Goal: Task Accomplishment & Management: Use online tool/utility

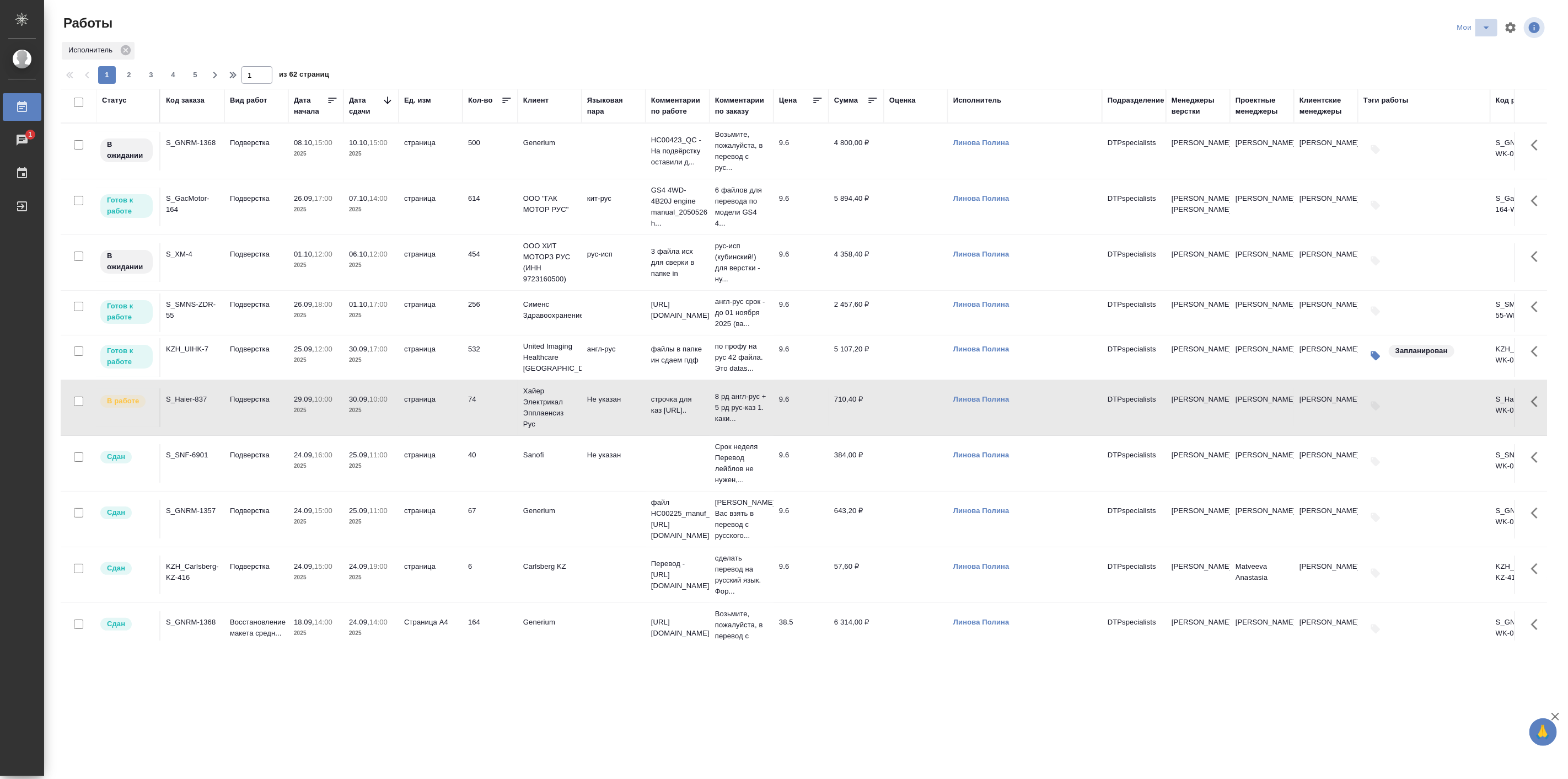
click at [1487, 30] on icon "split button" at bounding box center [1486, 28] width 13 height 13
click at [1477, 45] on li "в поиске" at bounding box center [1475, 49] width 66 height 17
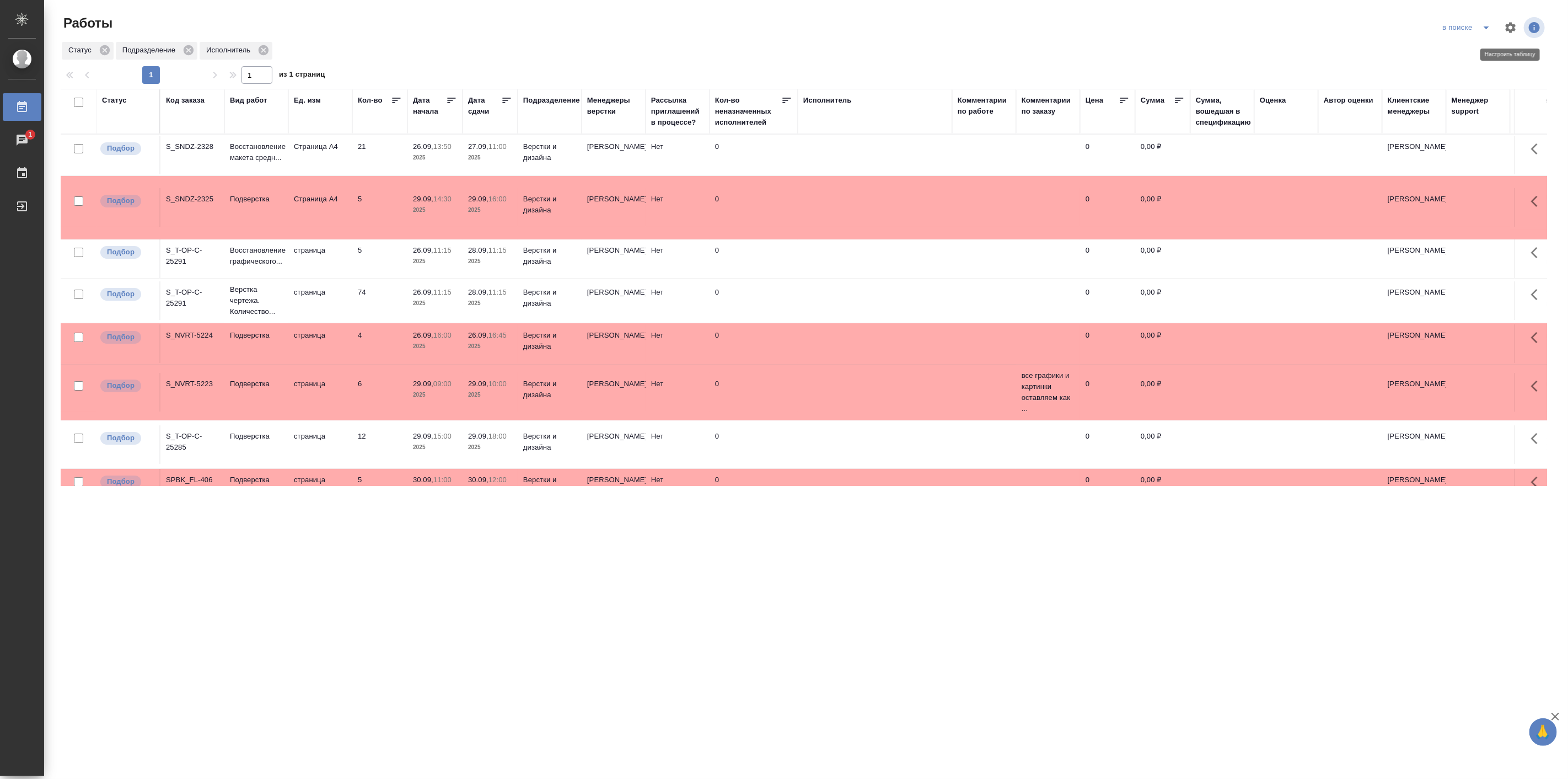
click at [1507, 29] on icon "button" at bounding box center [1511, 27] width 10 height 10
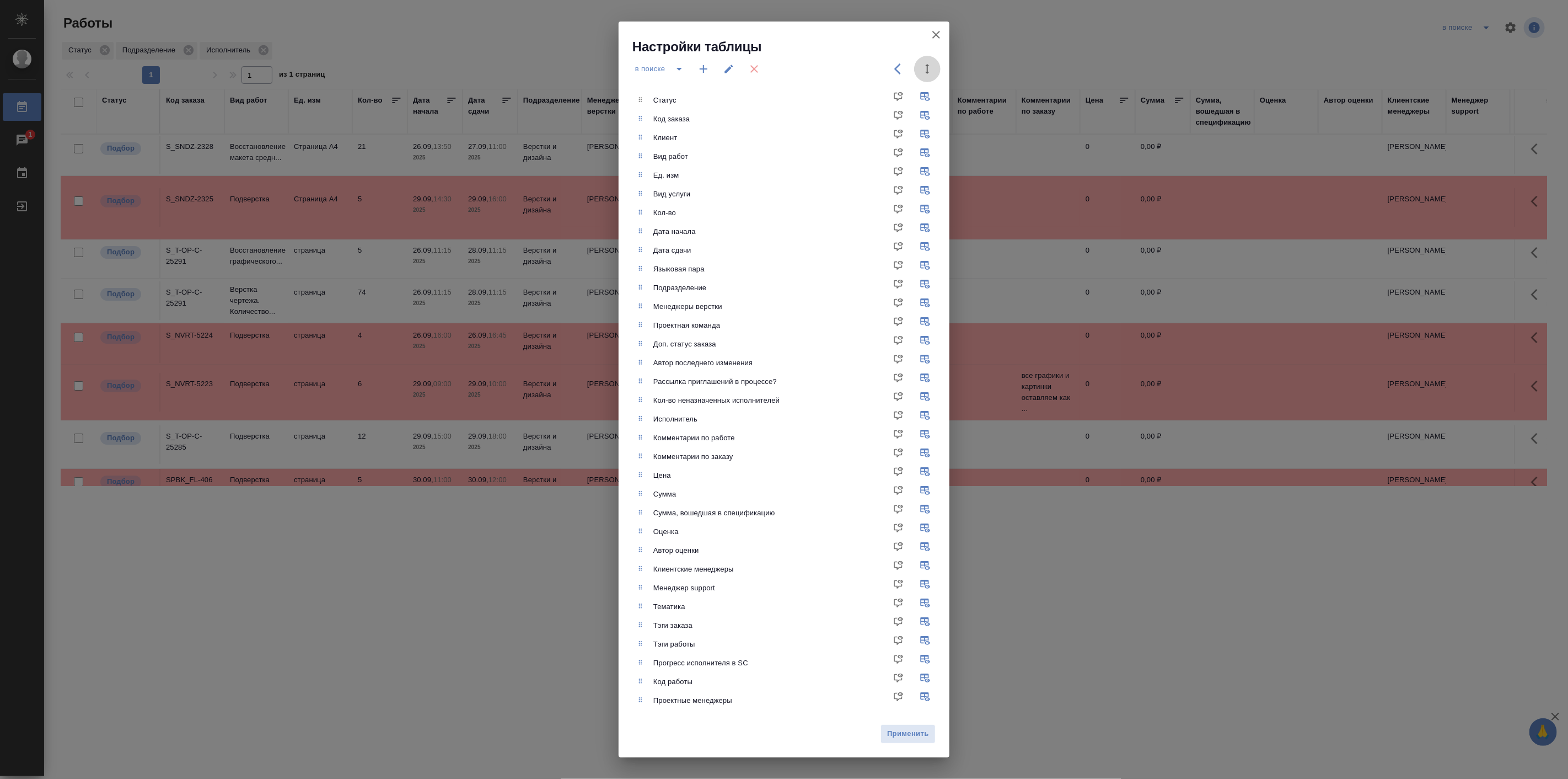
click at [923, 64] on icon "button" at bounding box center [927, 69] width 13 height 13
drag, startPoint x: 911, startPoint y: 73, endPoint x: 879, endPoint y: 73, distance: 32.0
click at [879, 73] on div "720" at bounding box center [905, 69] width 70 height 27
type input "1200"
click at [895, 726] on button "Применить" at bounding box center [908, 734] width 55 height 20
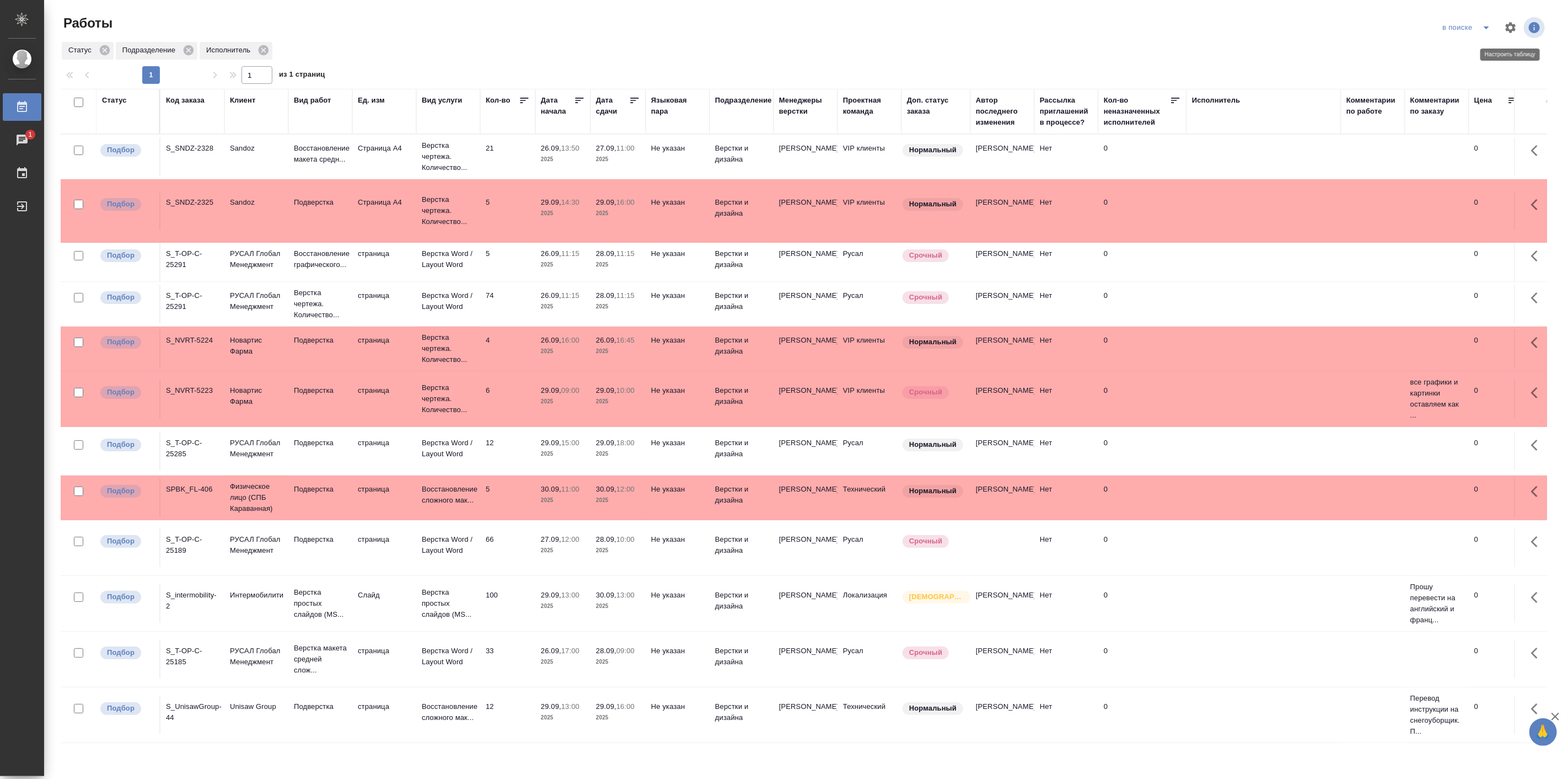
click at [1509, 25] on icon "button" at bounding box center [1511, 27] width 10 height 10
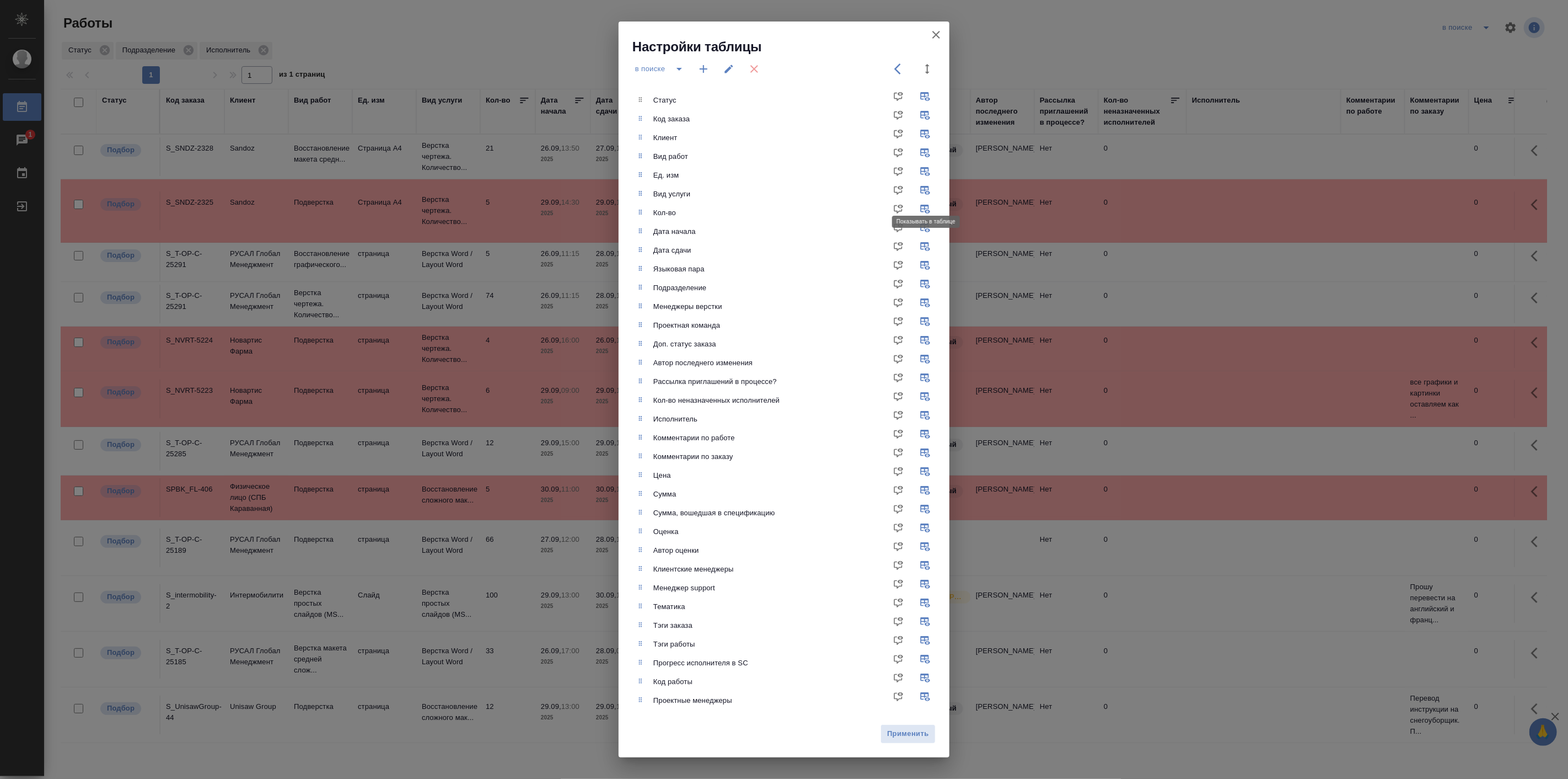
click at [925, 188] on input "checkbox" at bounding box center [927, 194] width 27 height 27
checkbox input "false"
click at [902, 733] on span "Применить" at bounding box center [907, 734] width 43 height 13
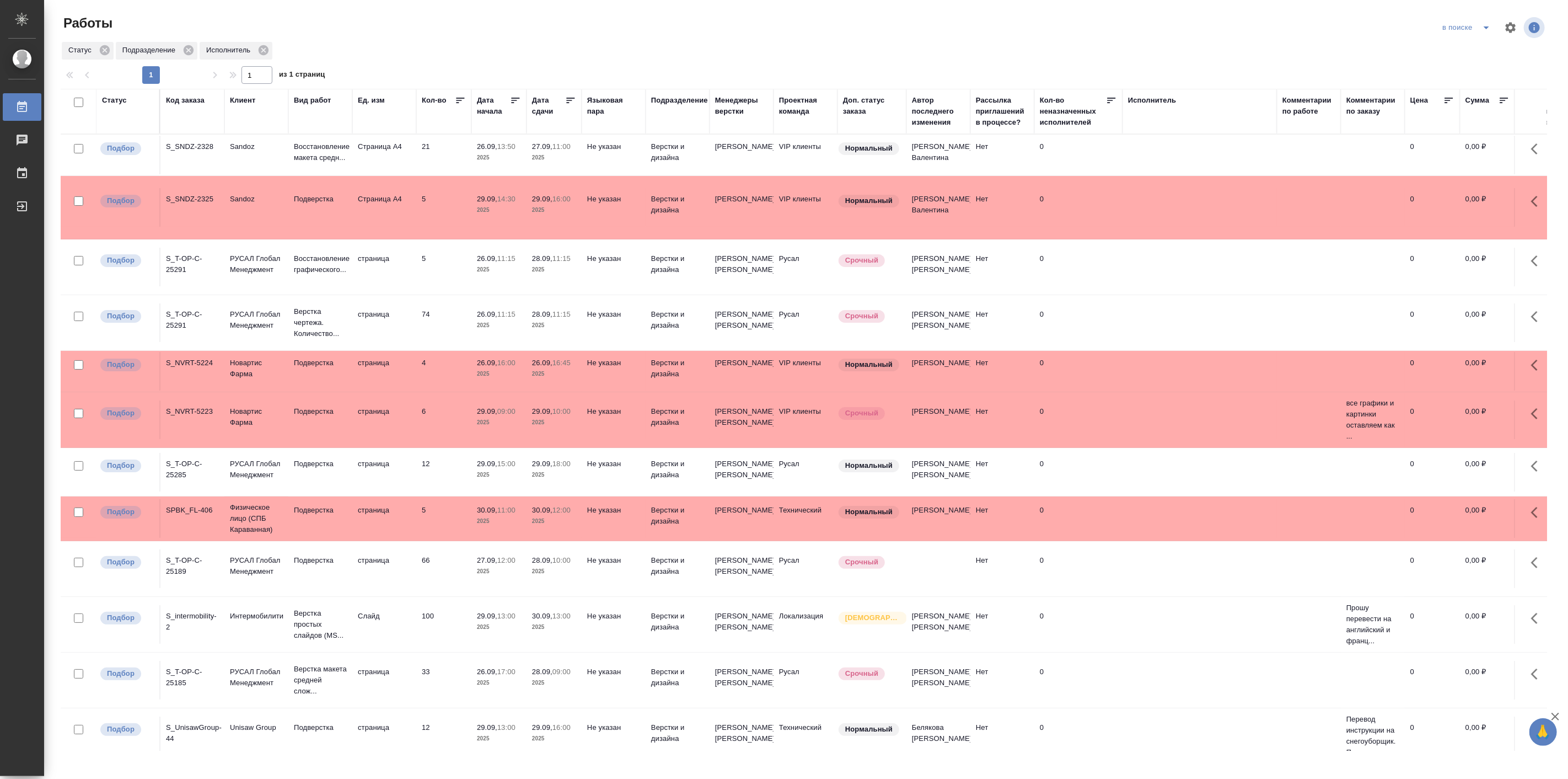
click at [607, 103] on div "Языковая пара" at bounding box center [613, 106] width 53 height 22
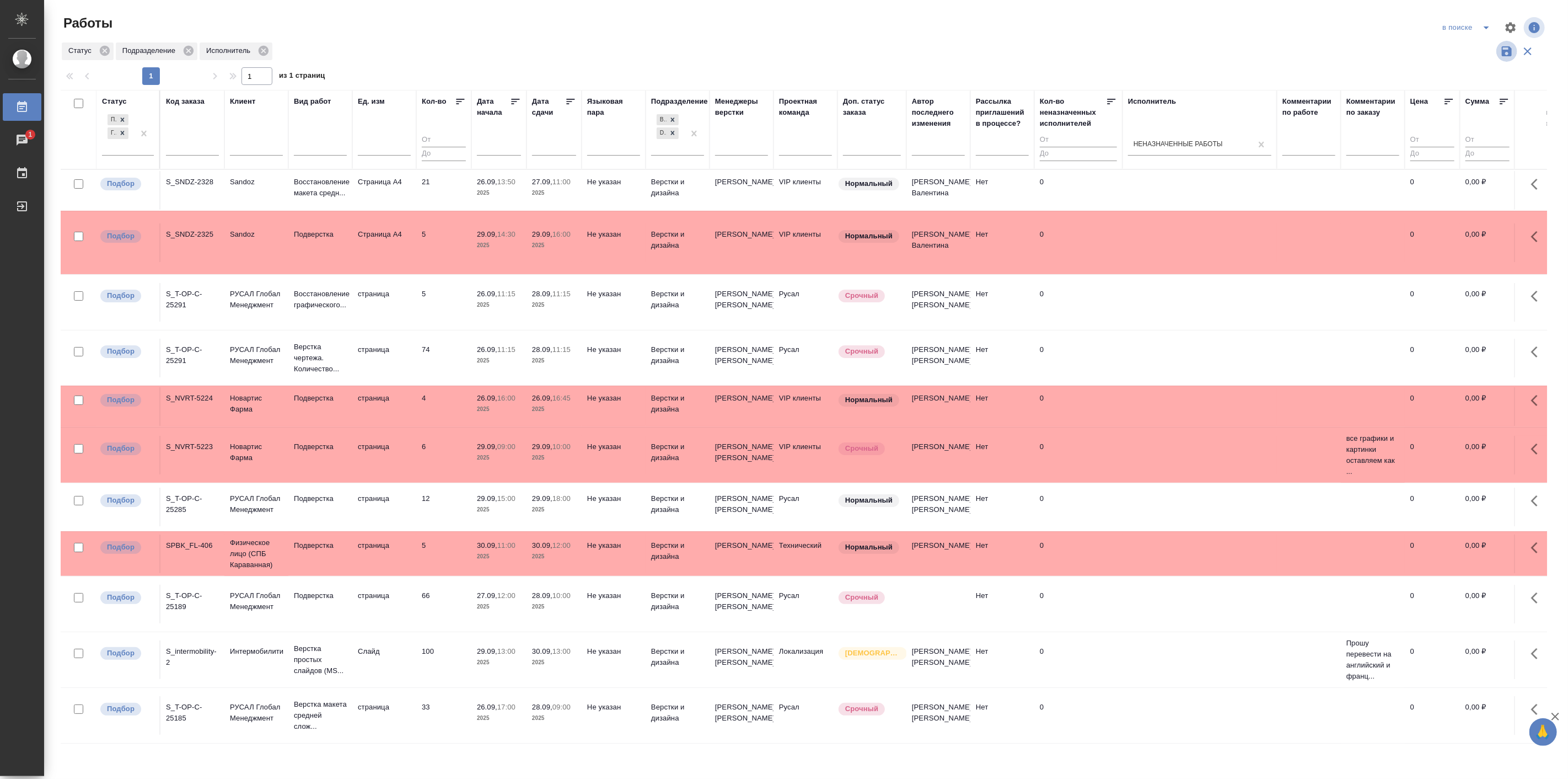
click at [1504, 52] on icon "button" at bounding box center [1507, 51] width 10 height 10
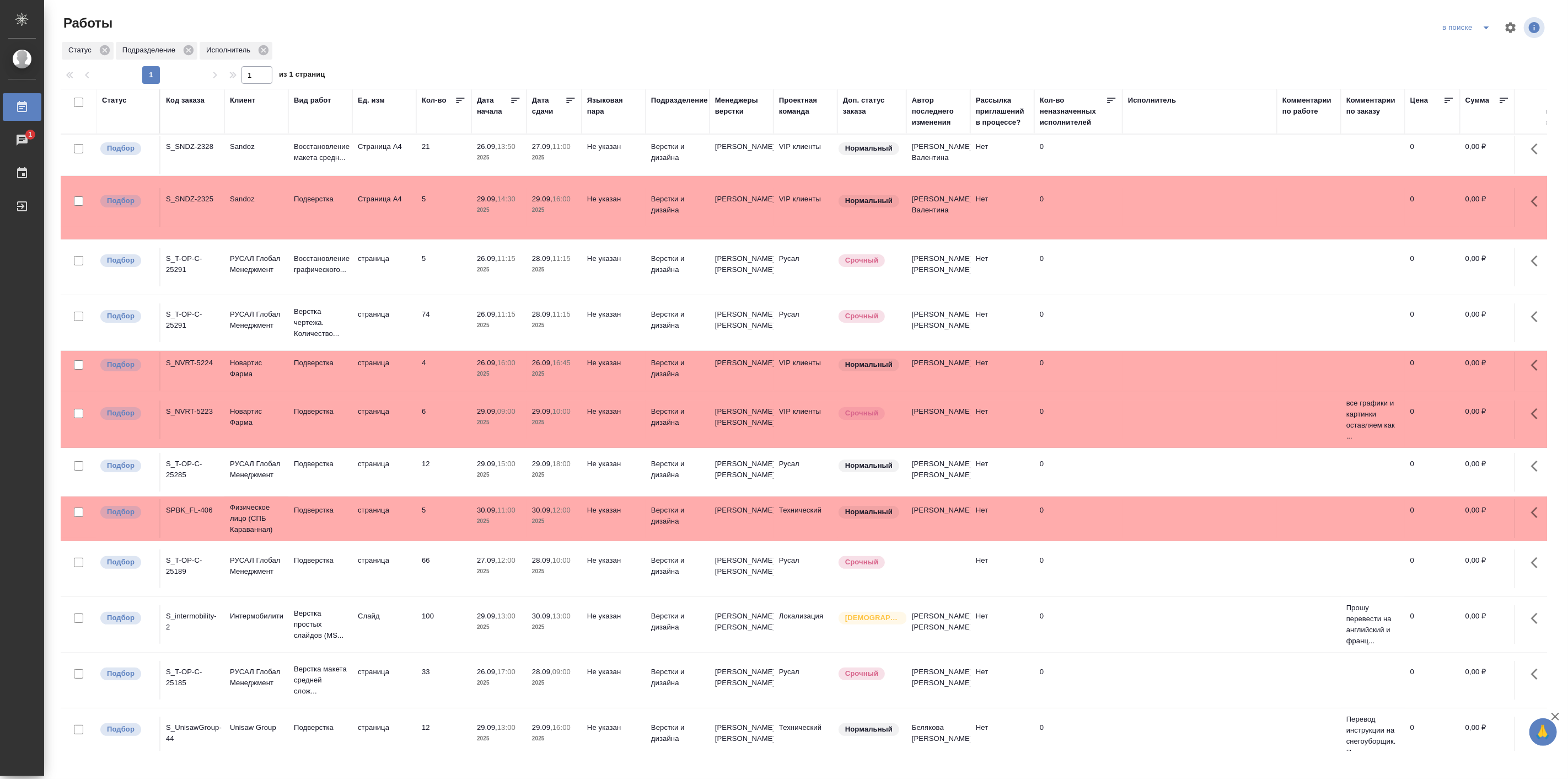
click at [581, 549] on tr "Подбор S_T-OP-C-25189 РУСАЛ Глобал Менеджмент Подверстка страница 66 27.09, 12:…" at bounding box center [1223, 569] width 2325 height 56
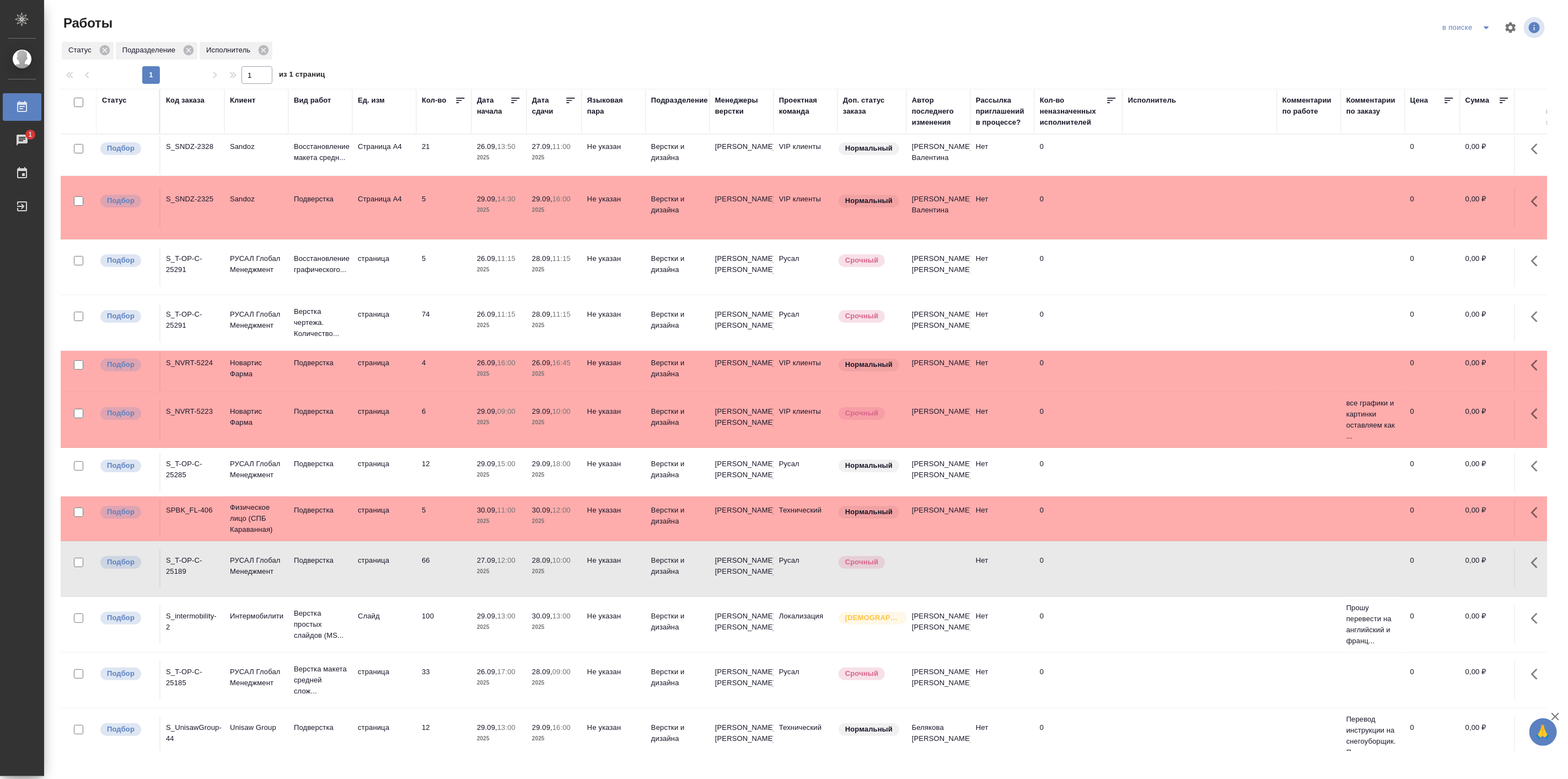
click at [515, 102] on icon at bounding box center [515, 100] width 11 height 11
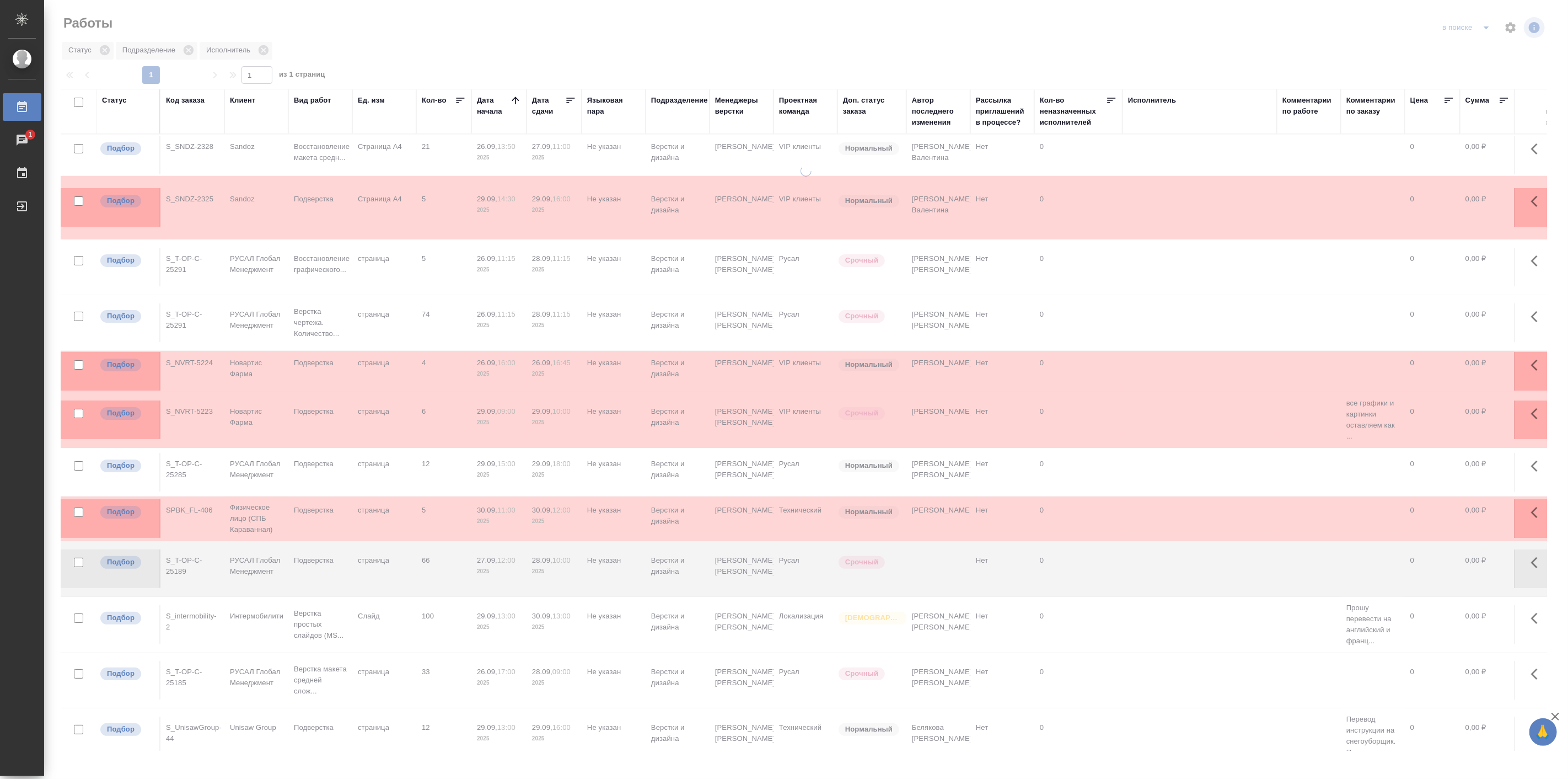
click at [515, 102] on icon at bounding box center [515, 100] width 7 height 7
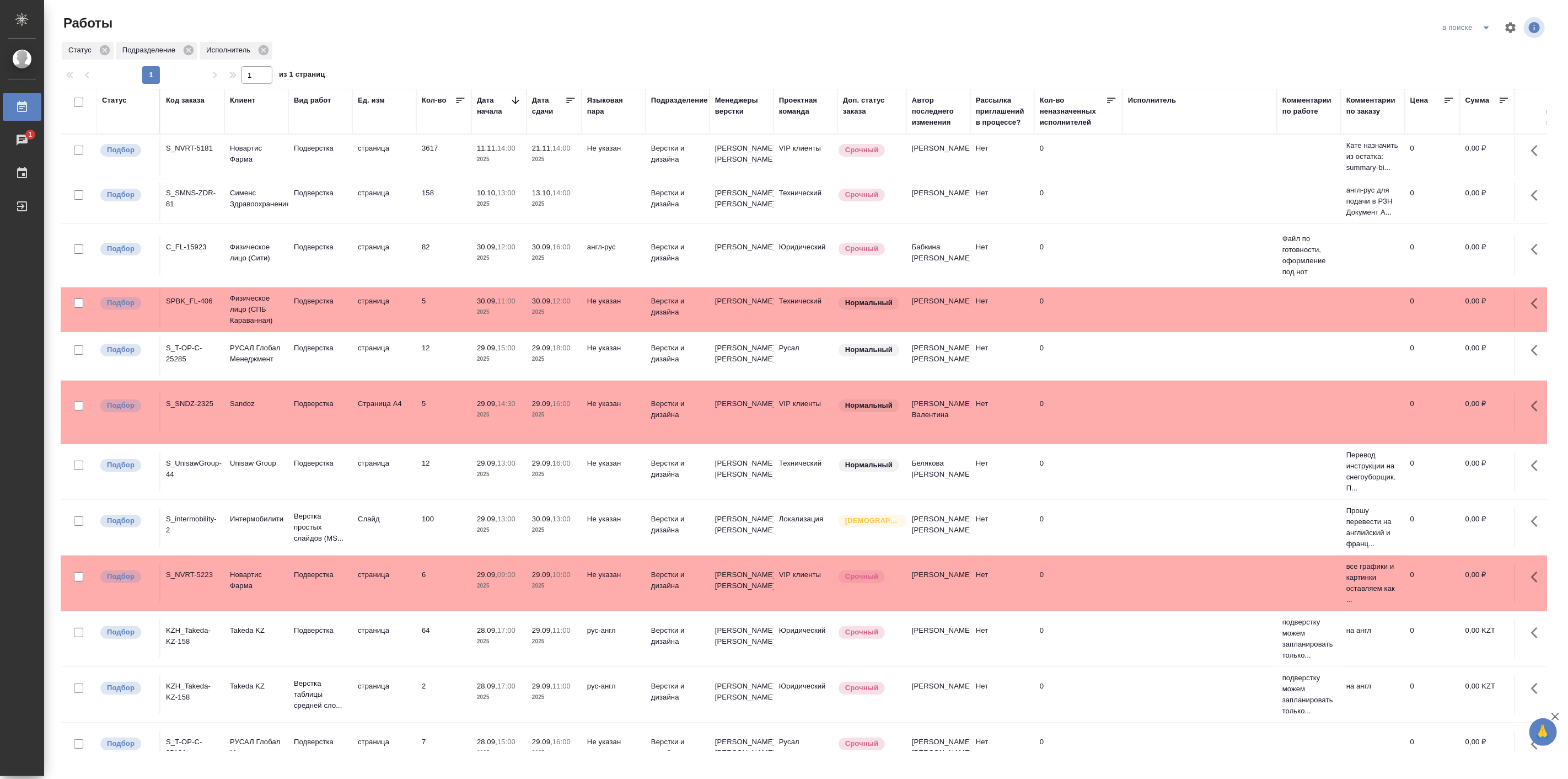
click at [519, 97] on icon at bounding box center [515, 100] width 11 height 11
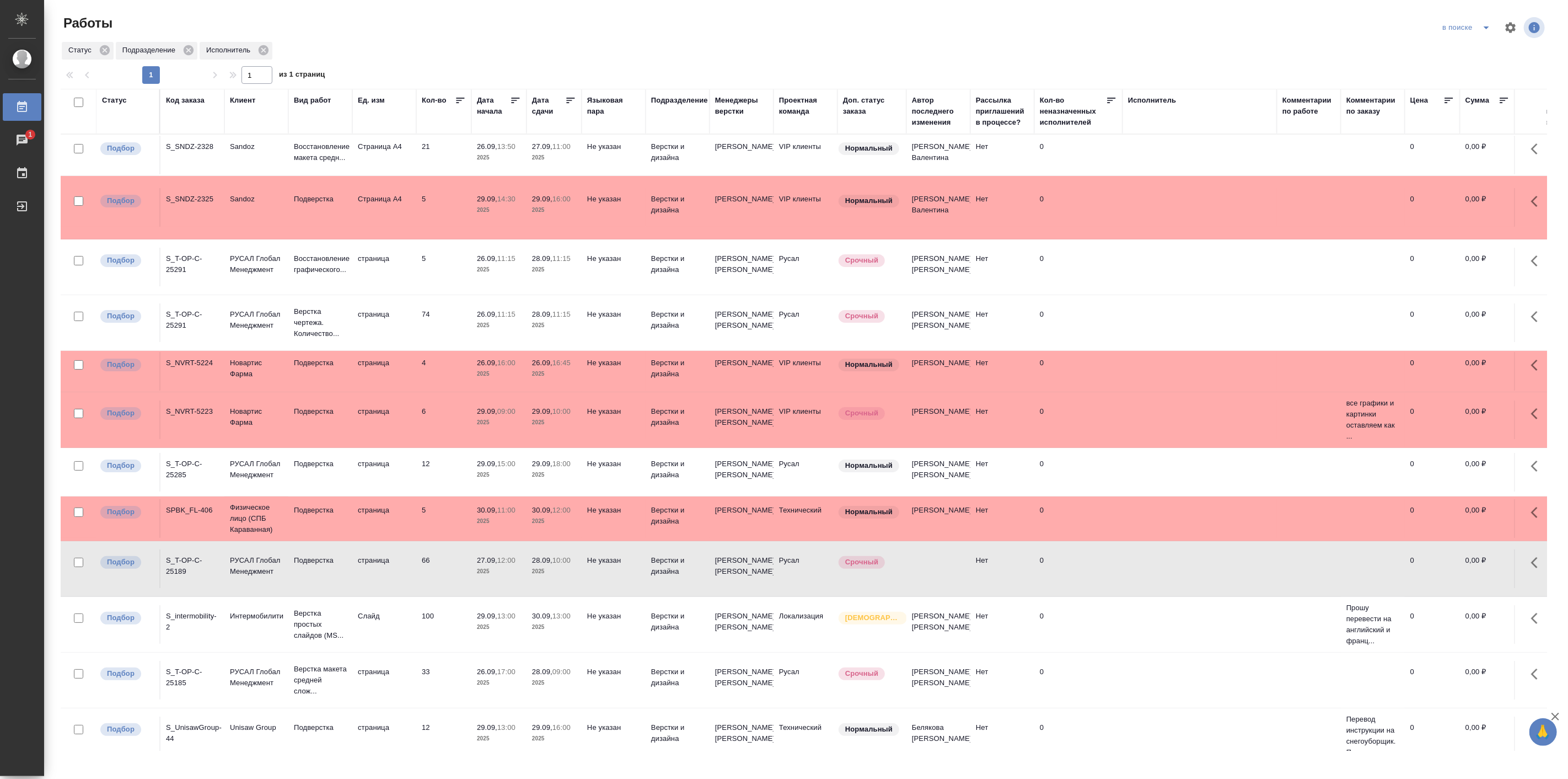
click at [492, 554] on td "27.09, 12:00 2025" at bounding box center [499, 568] width 55 height 38
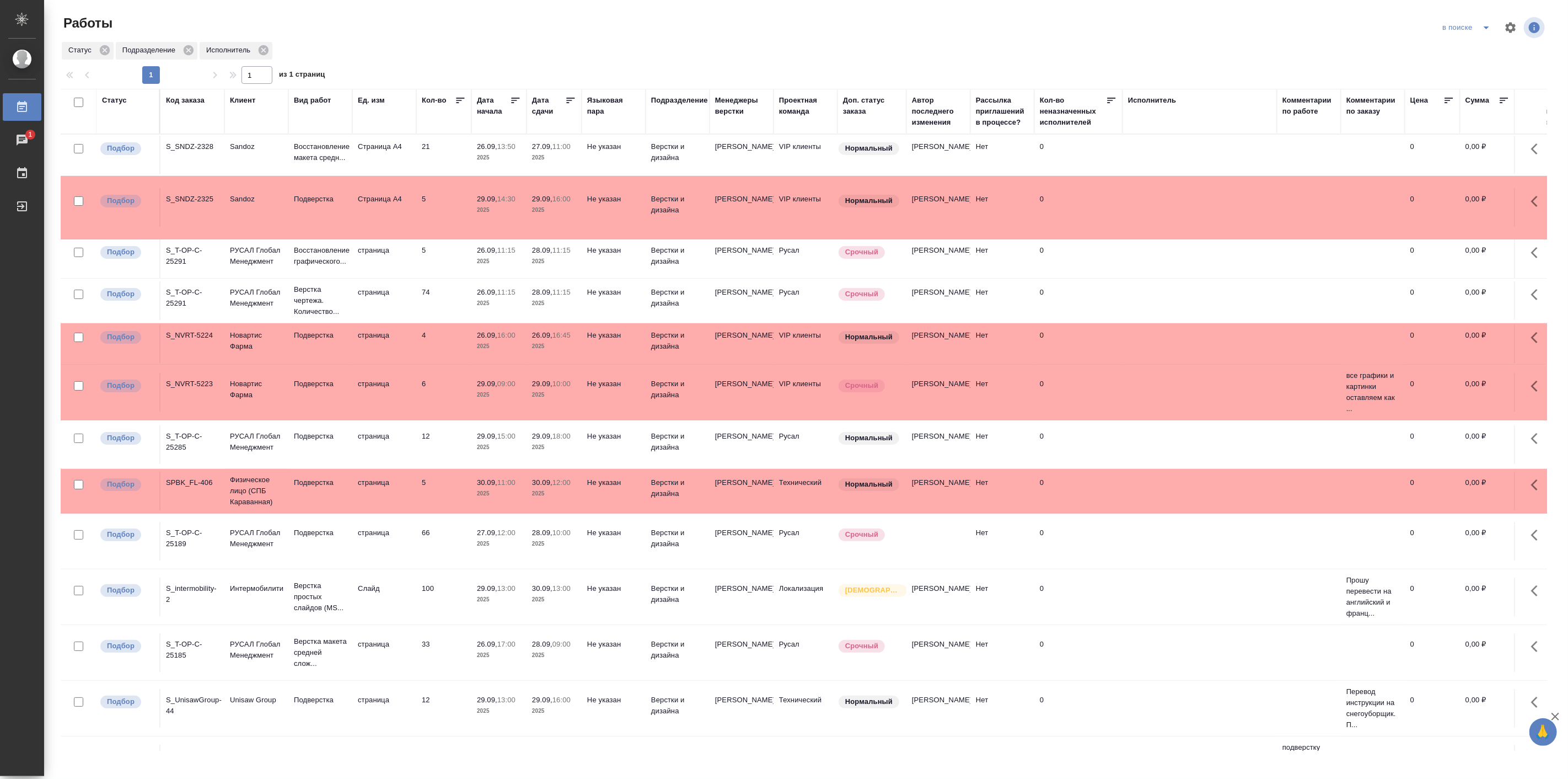
click at [515, 146] on p "13:50" at bounding box center [506, 146] width 18 height 8
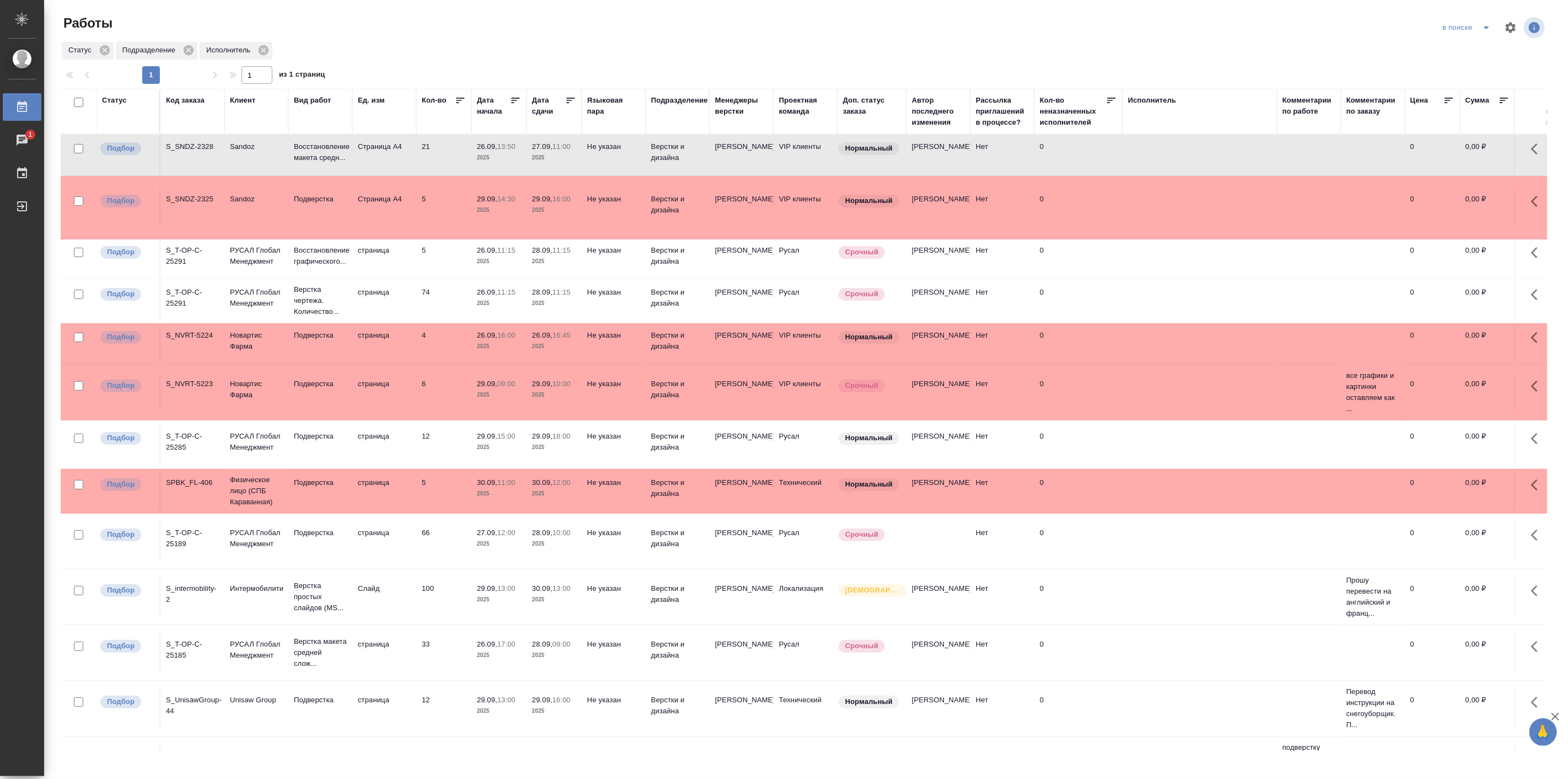
click at [516, 309] on p "2025" at bounding box center [499, 303] width 44 height 11
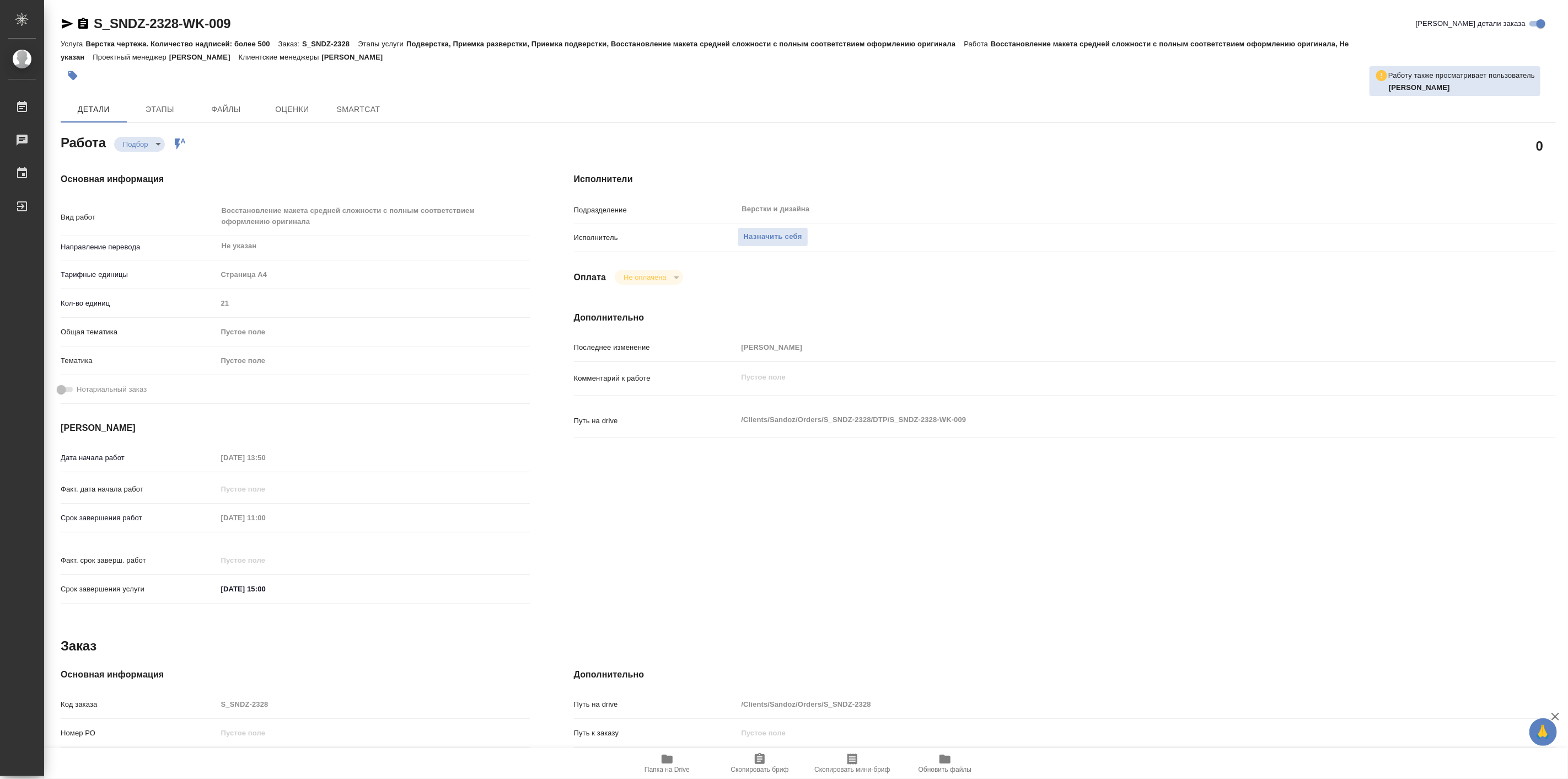
type textarea "x"
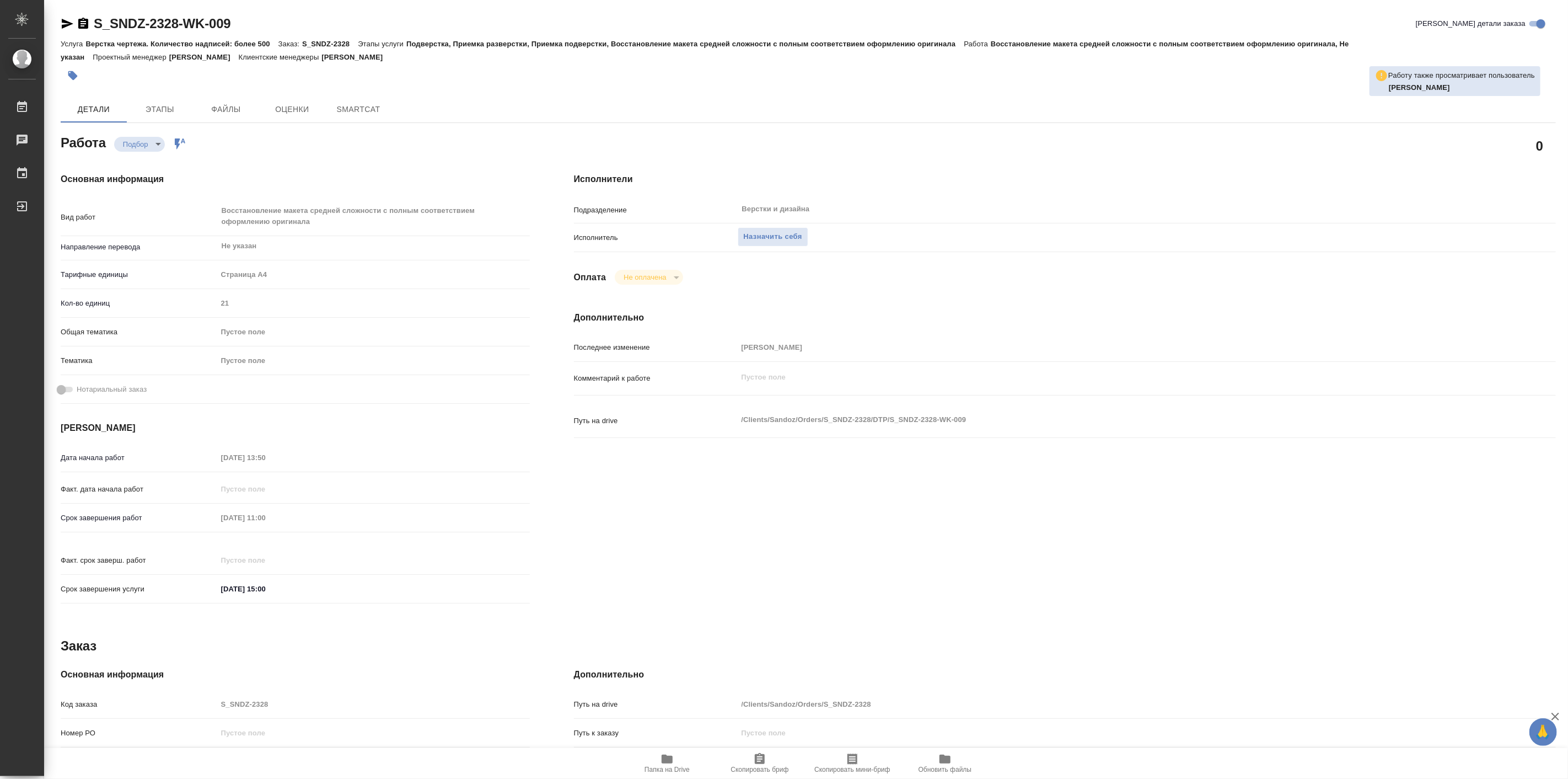
type textarea "x"
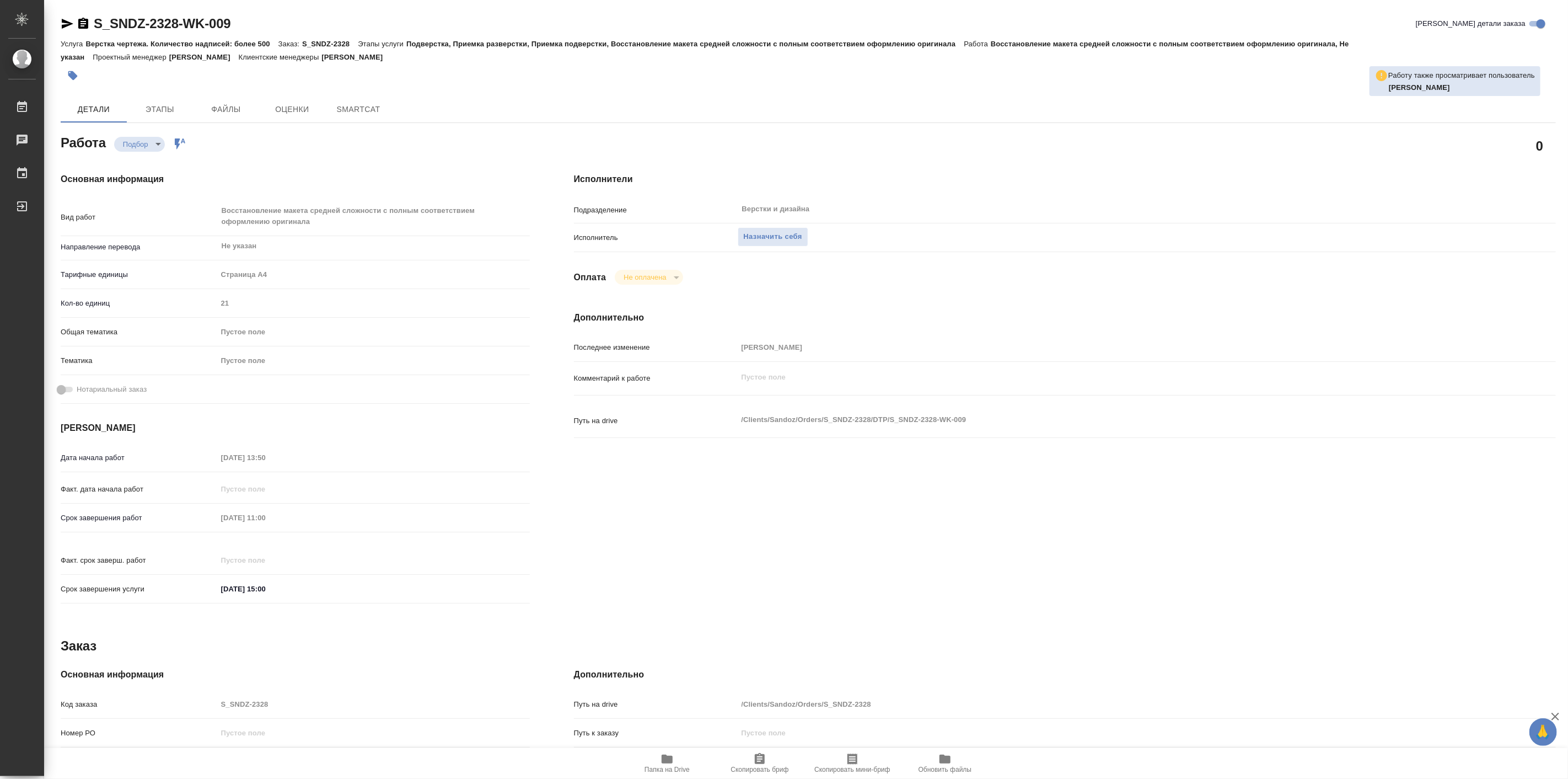
type textarea "x"
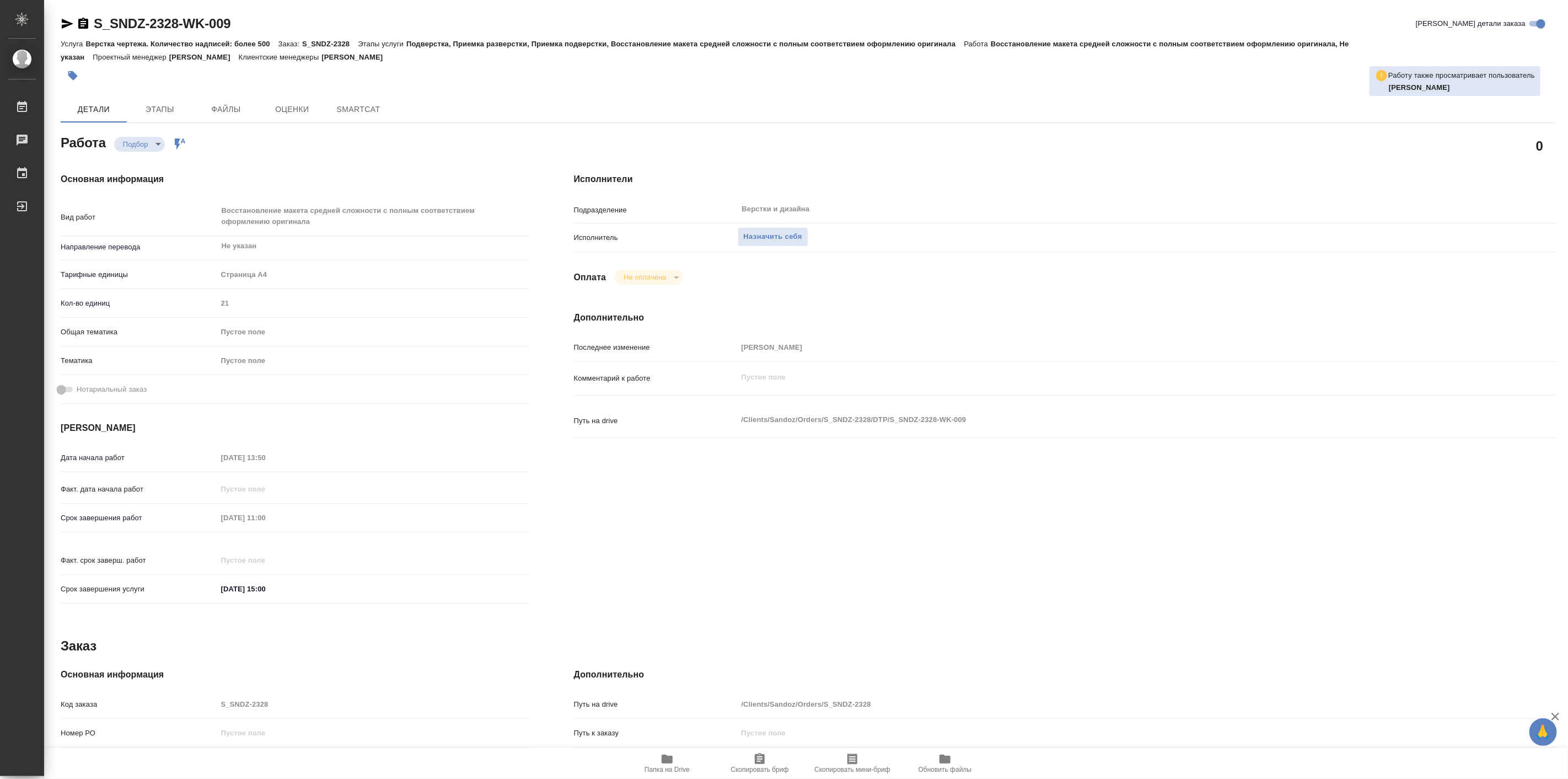
type textarea "x"
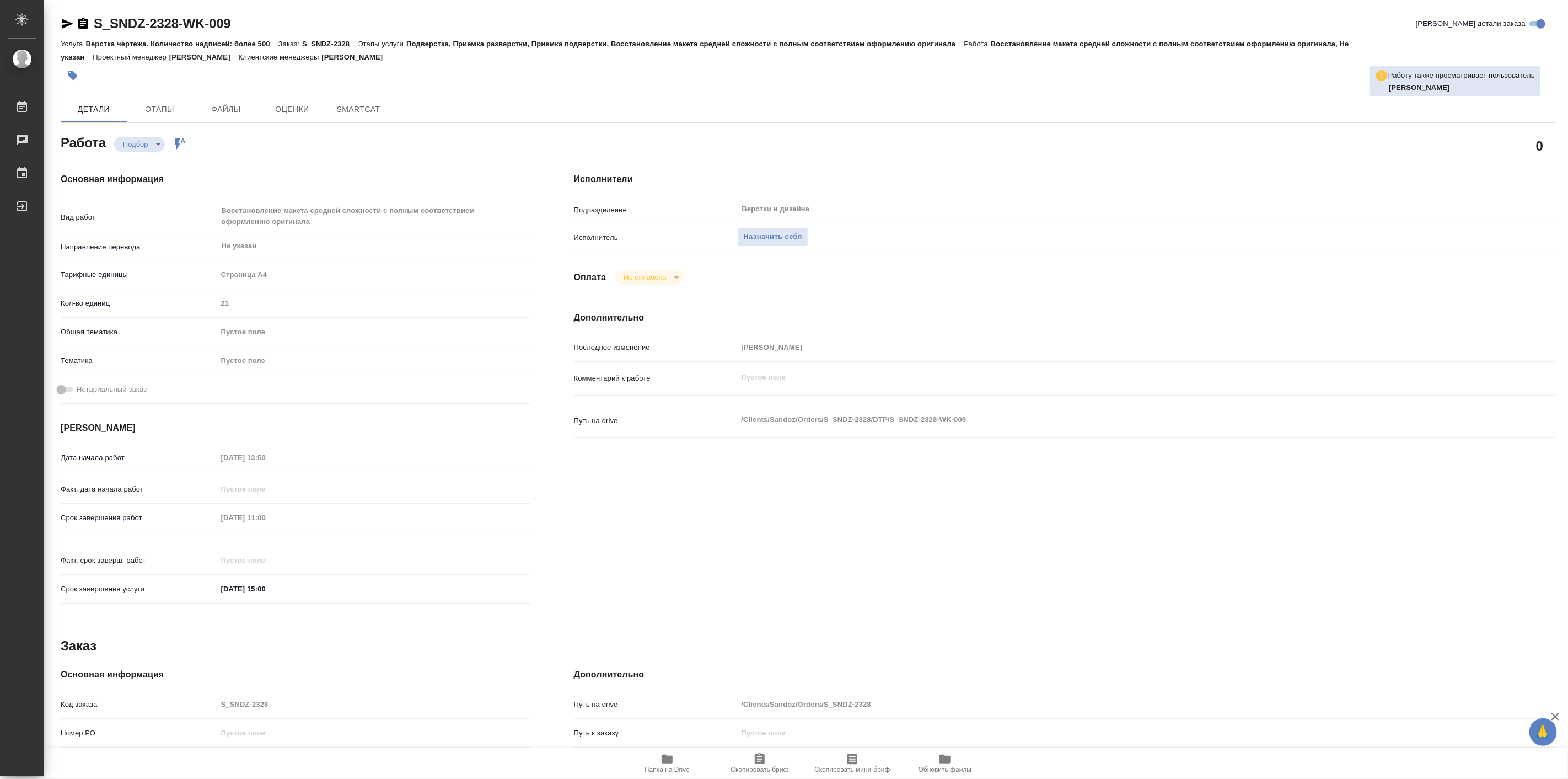
type textarea "x"
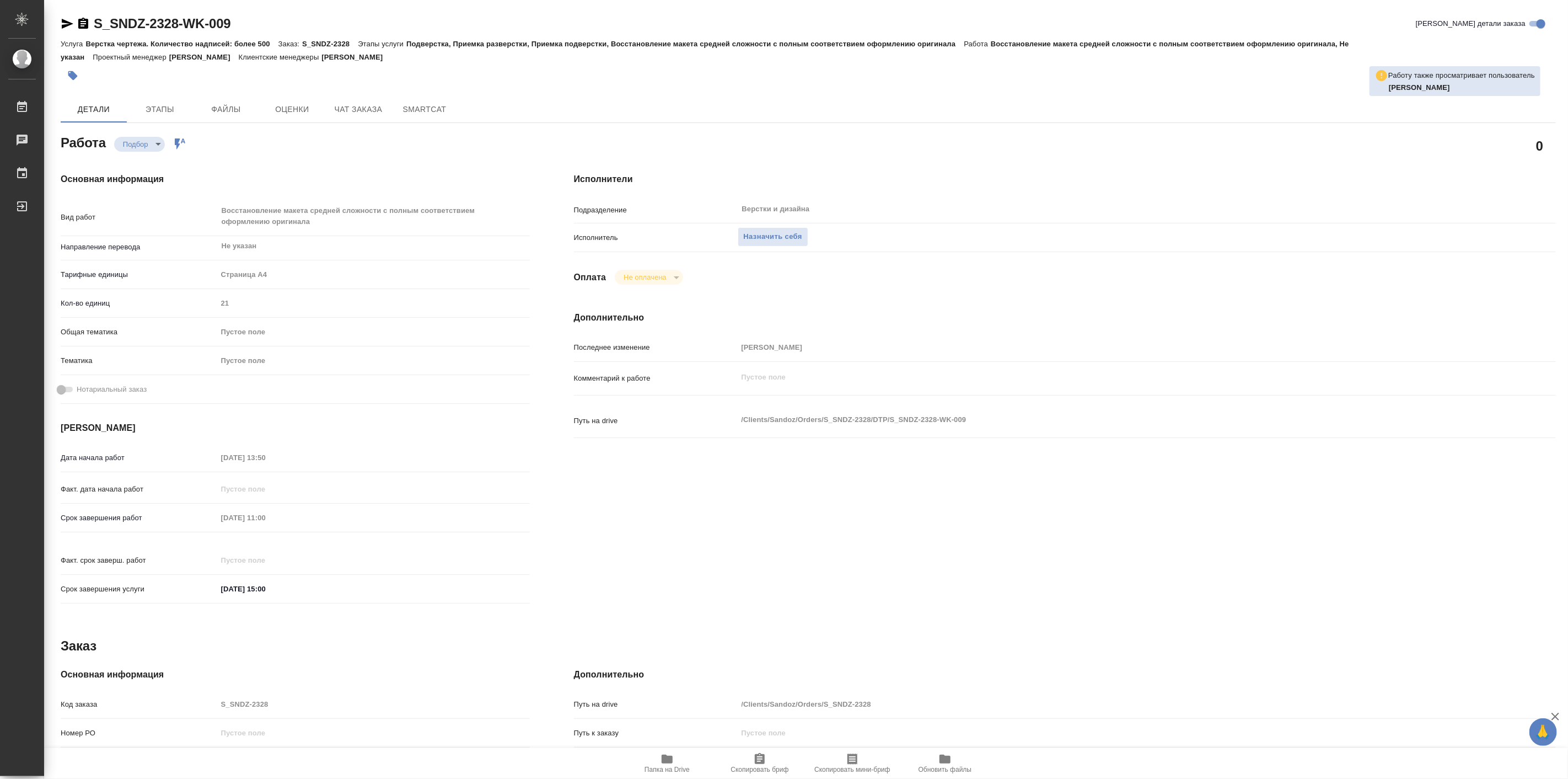
type textarea "x"
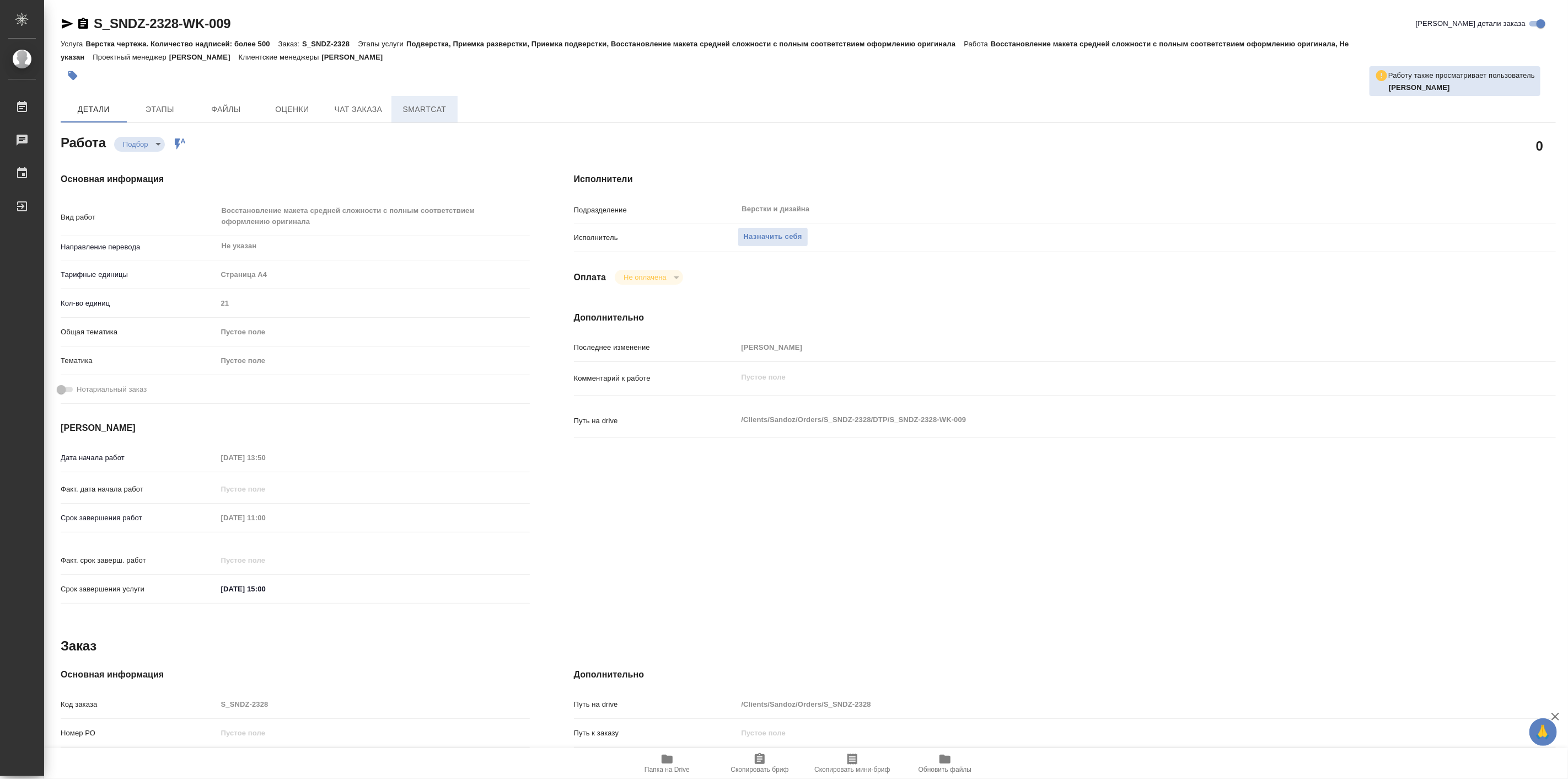
type textarea "x"
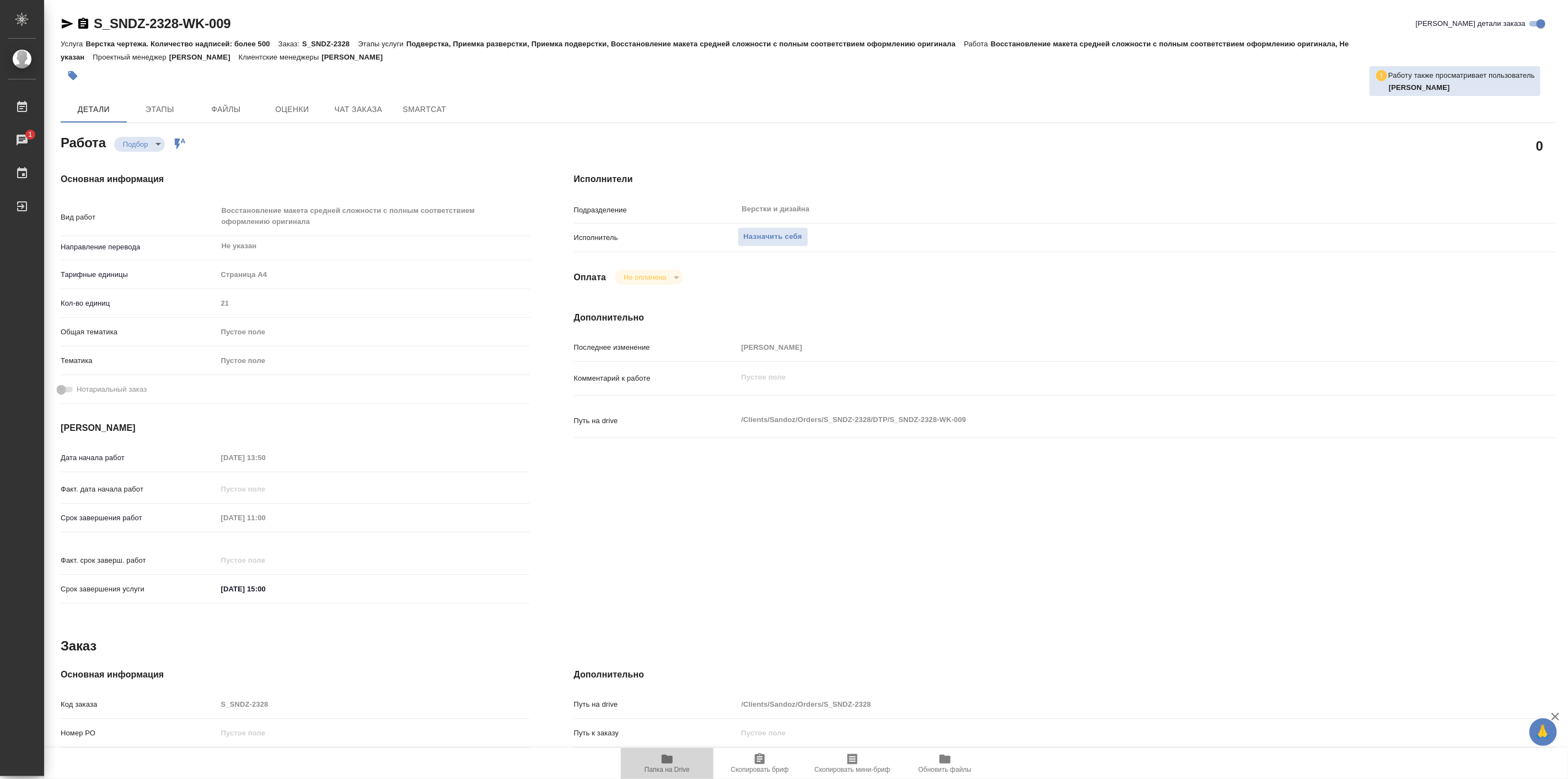
click at [668, 770] on span "Папка на Drive" at bounding box center [667, 770] width 45 height 8
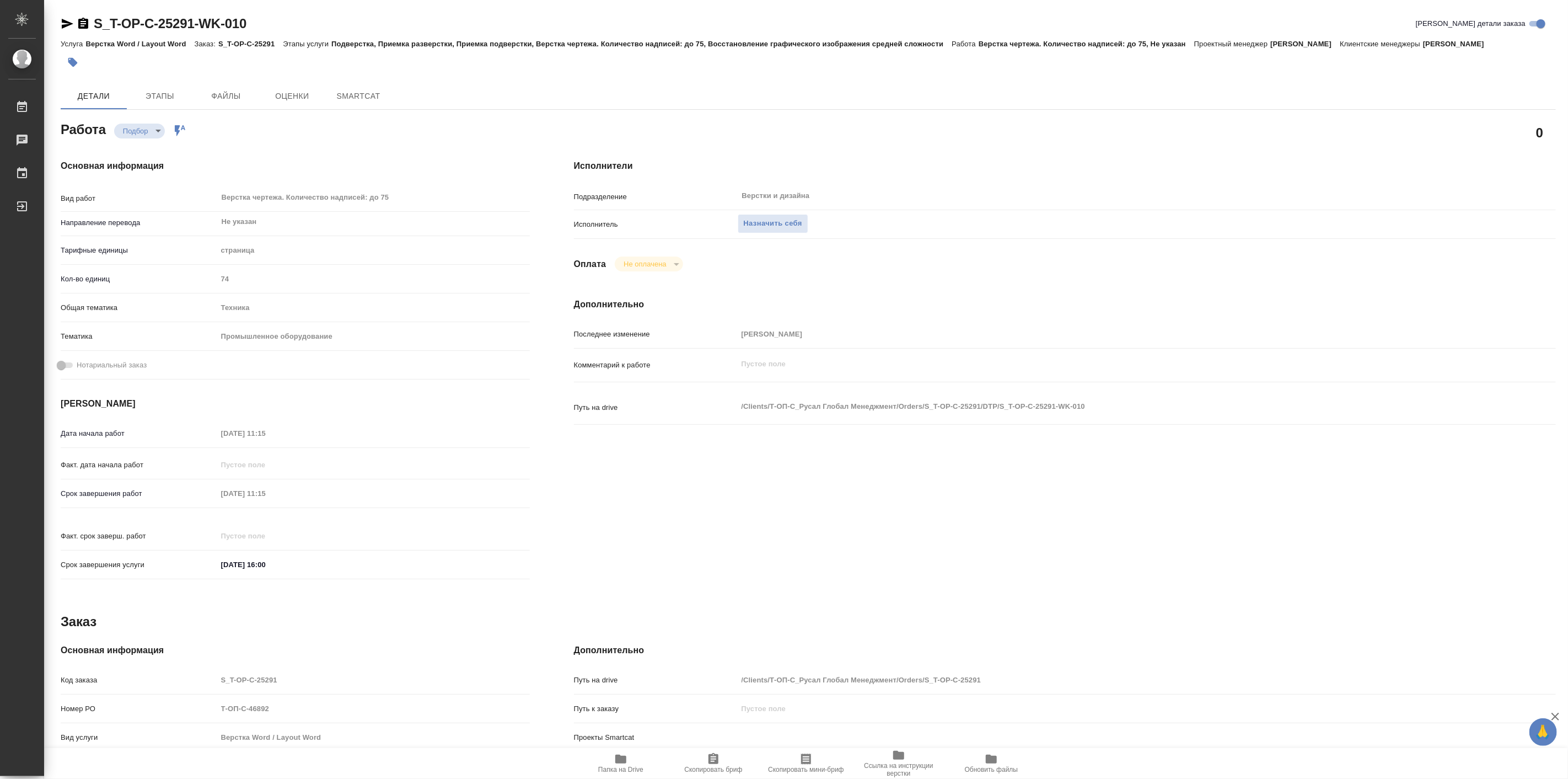
type textarea "x"
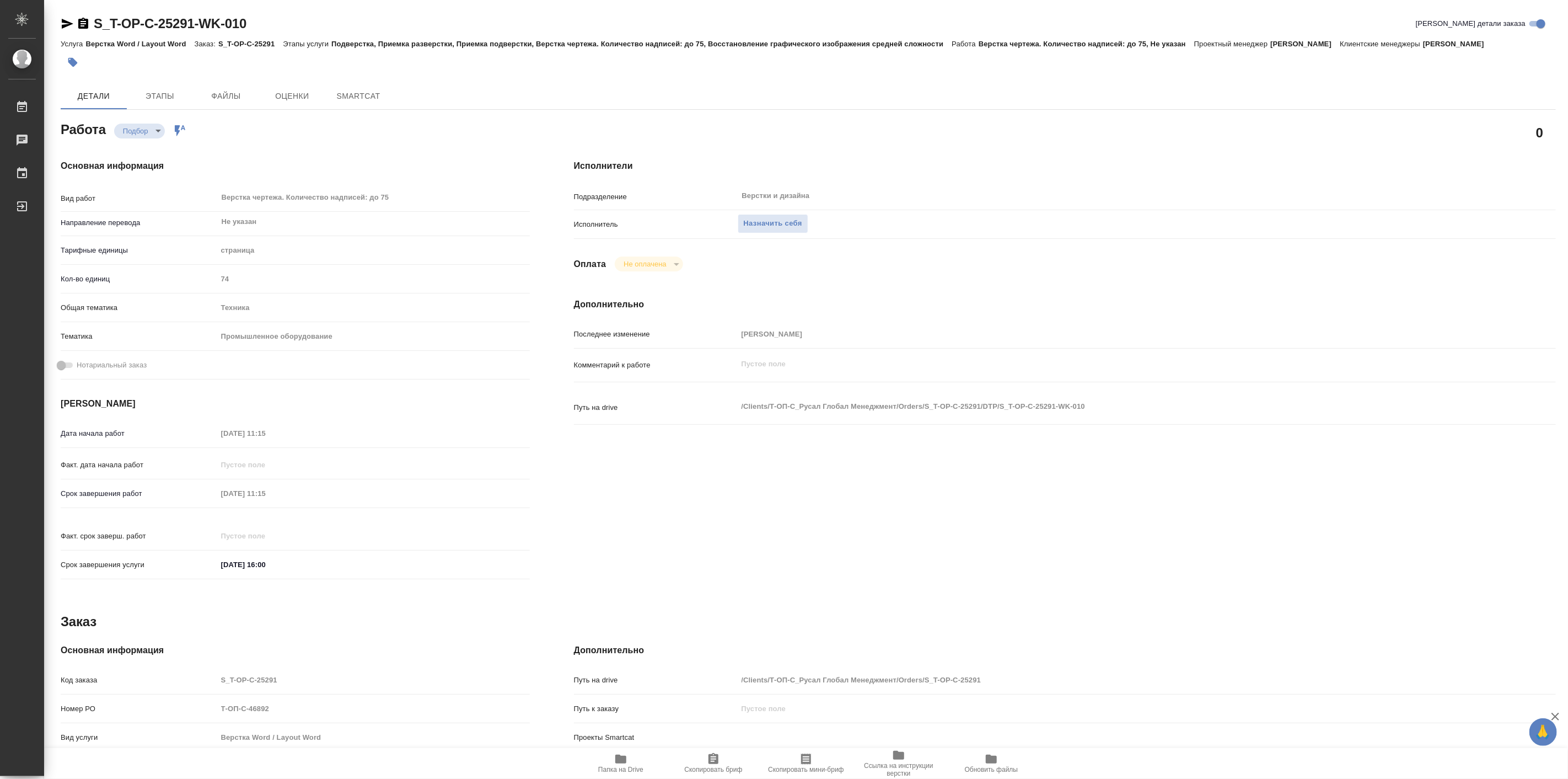
type textarea "x"
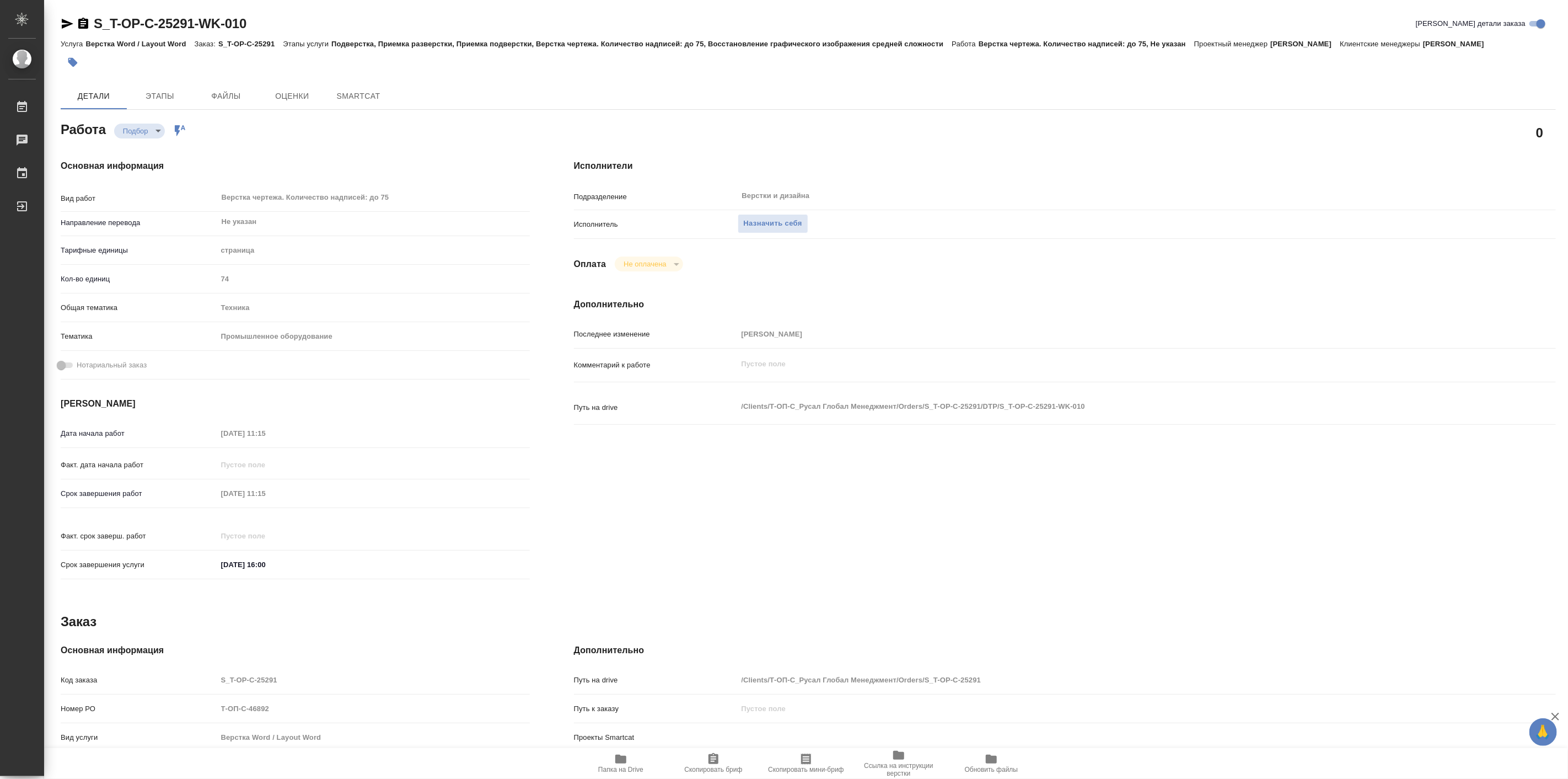
type textarea "x"
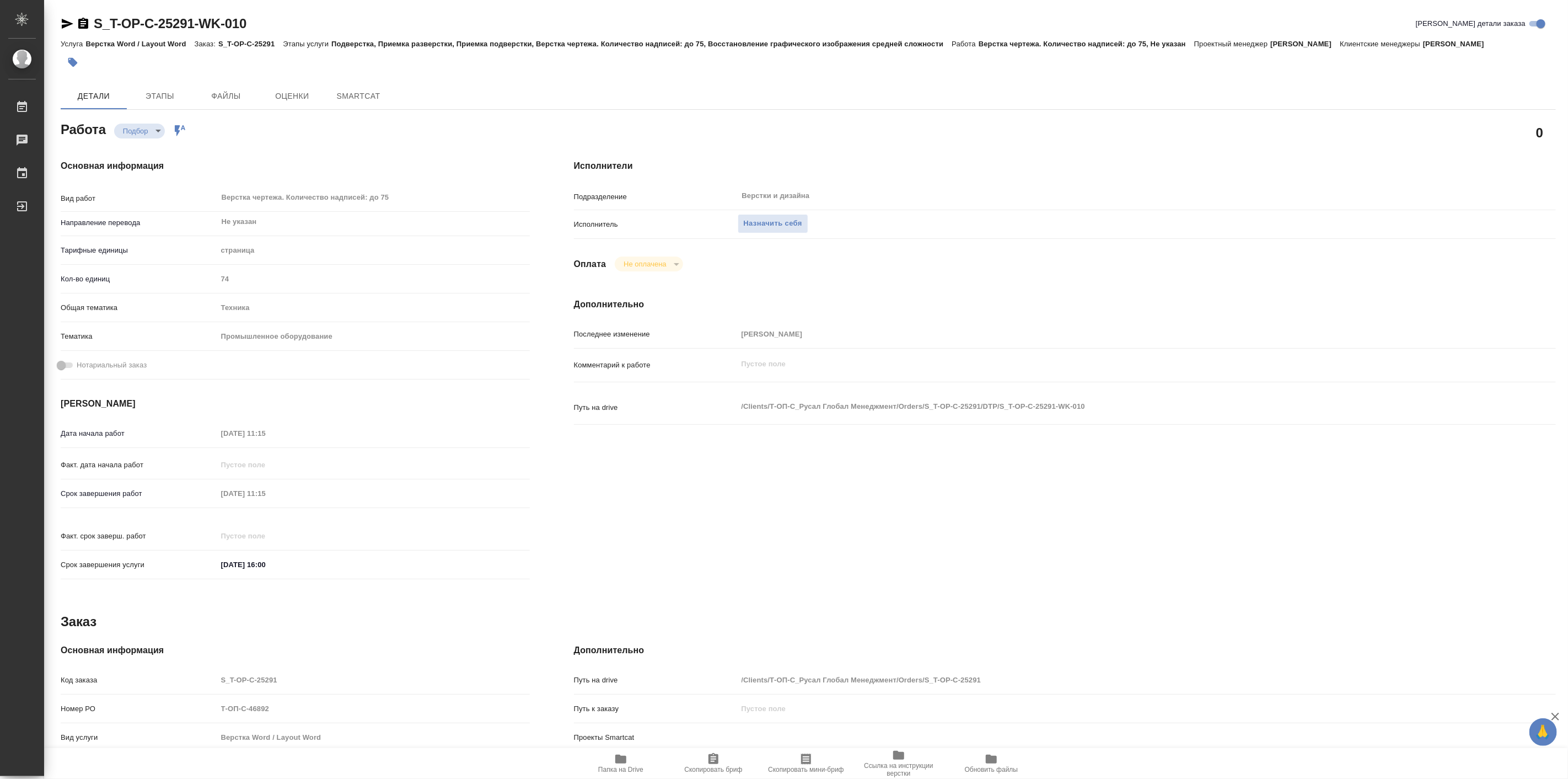
type textarea "x"
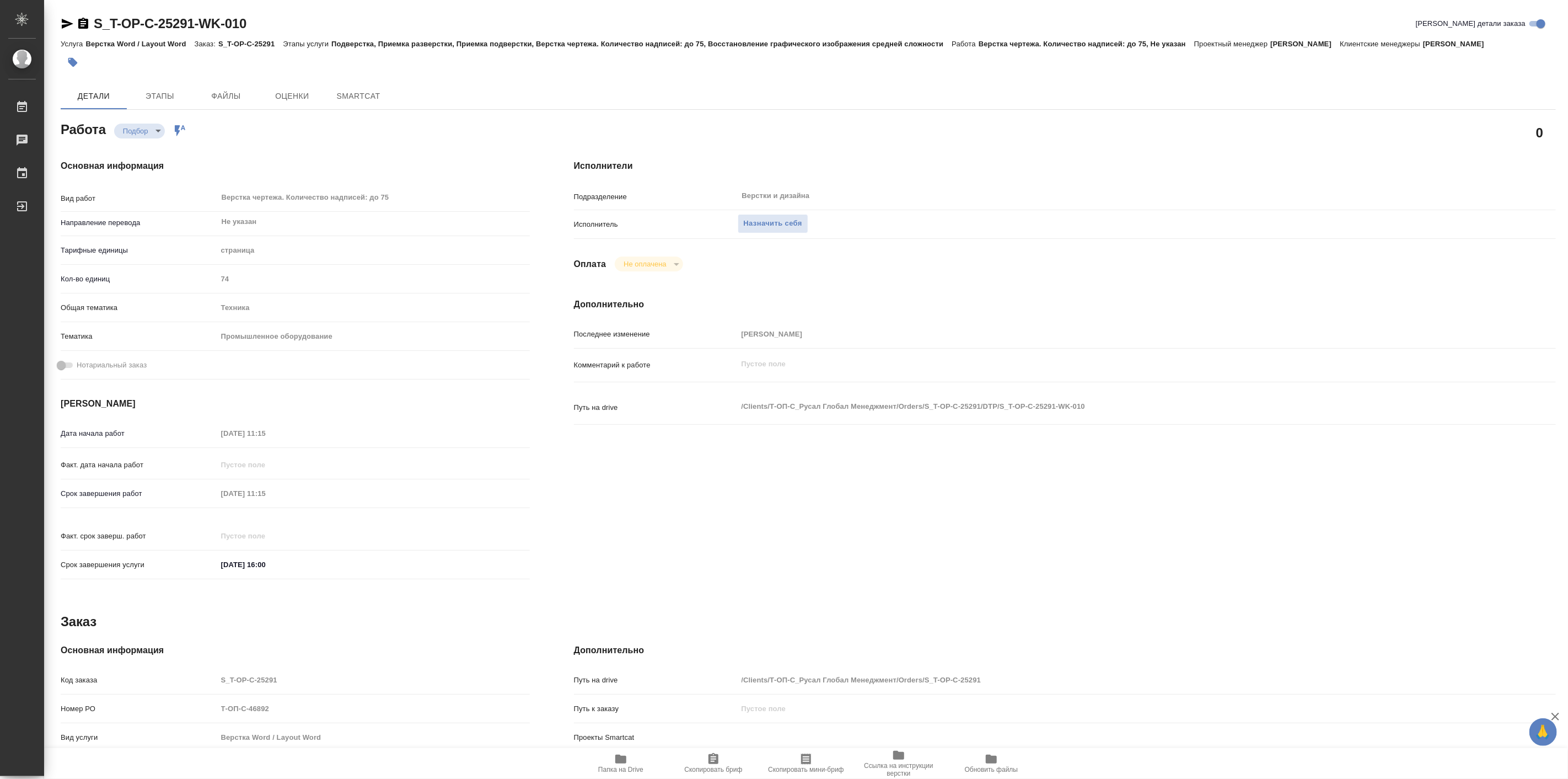
type textarea "x"
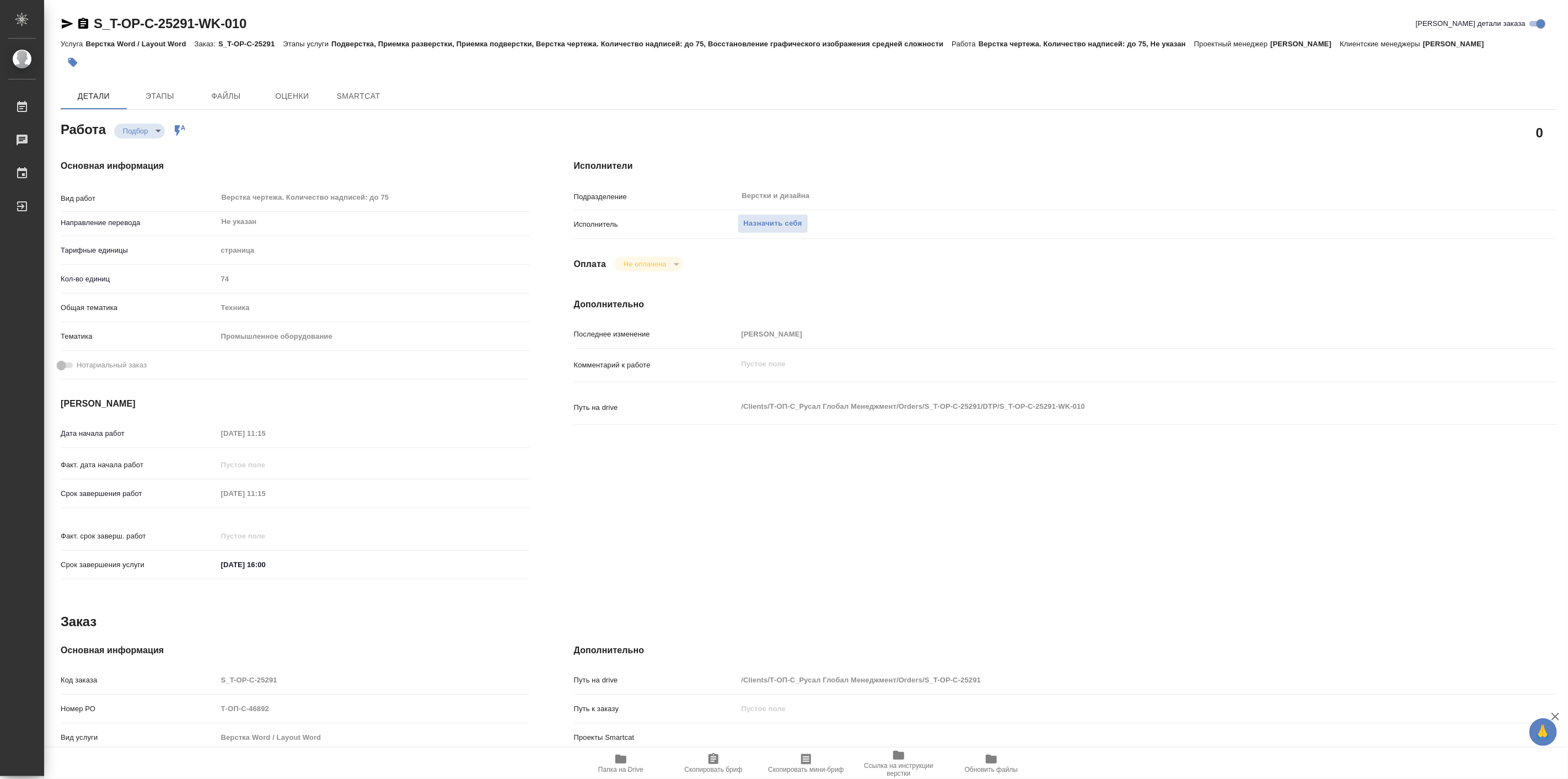
type textarea "x"
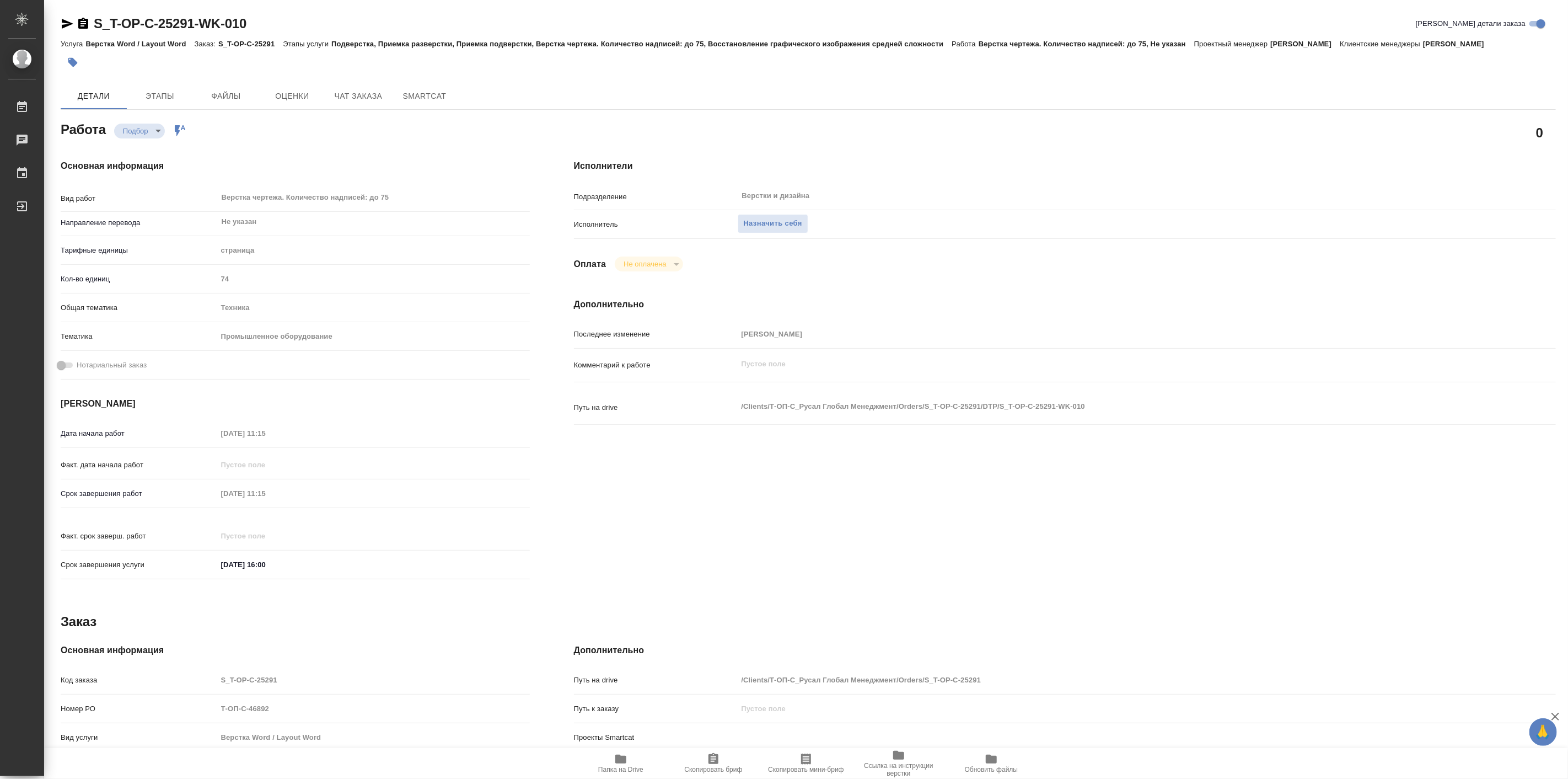
click at [620, 765] on icon "button" at bounding box center [621, 759] width 13 height 13
type textarea "x"
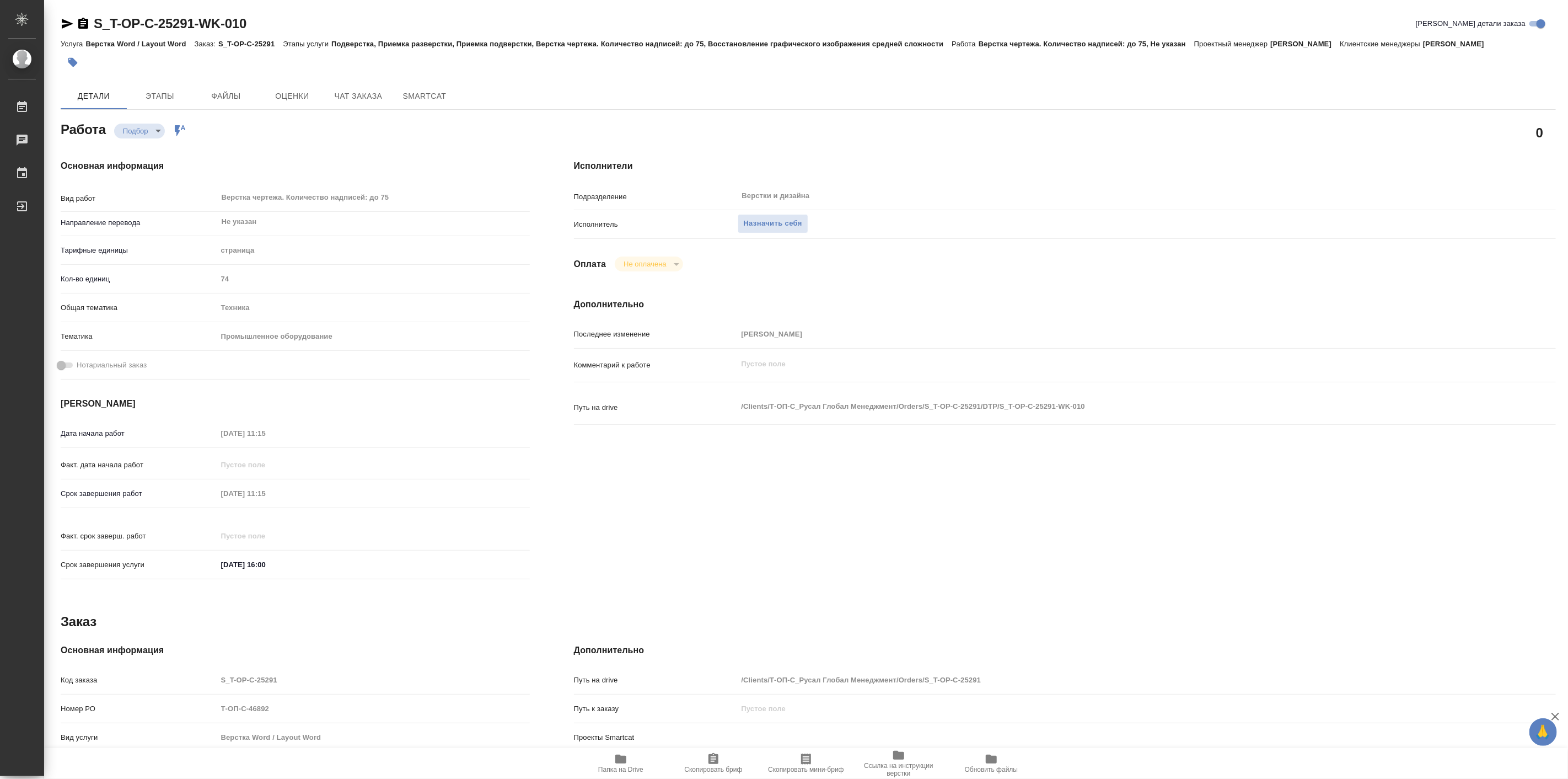
type textarea "x"
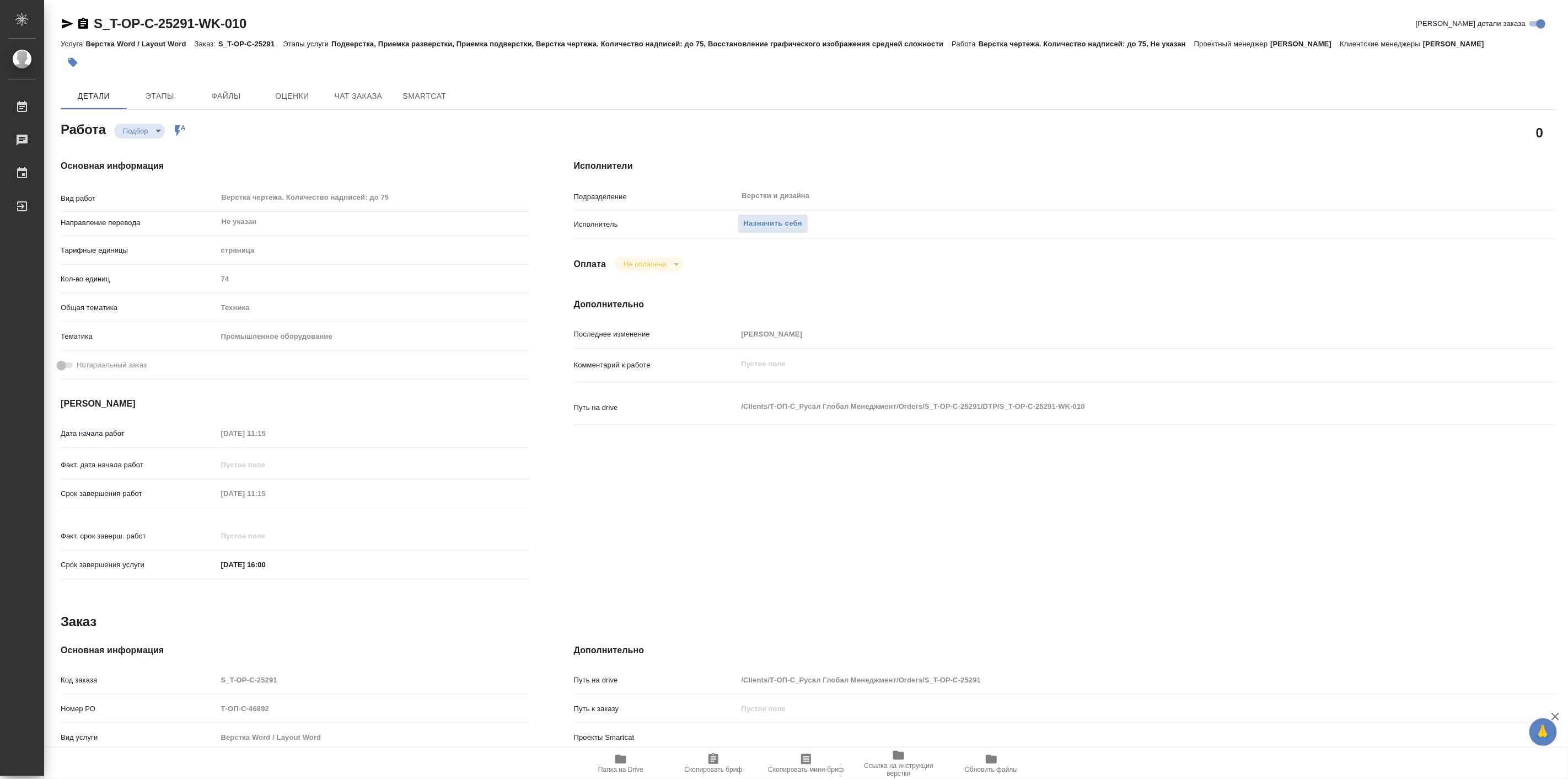
type textarea "x"
click at [350, 92] on span "Чат заказа" at bounding box center [358, 96] width 53 height 14
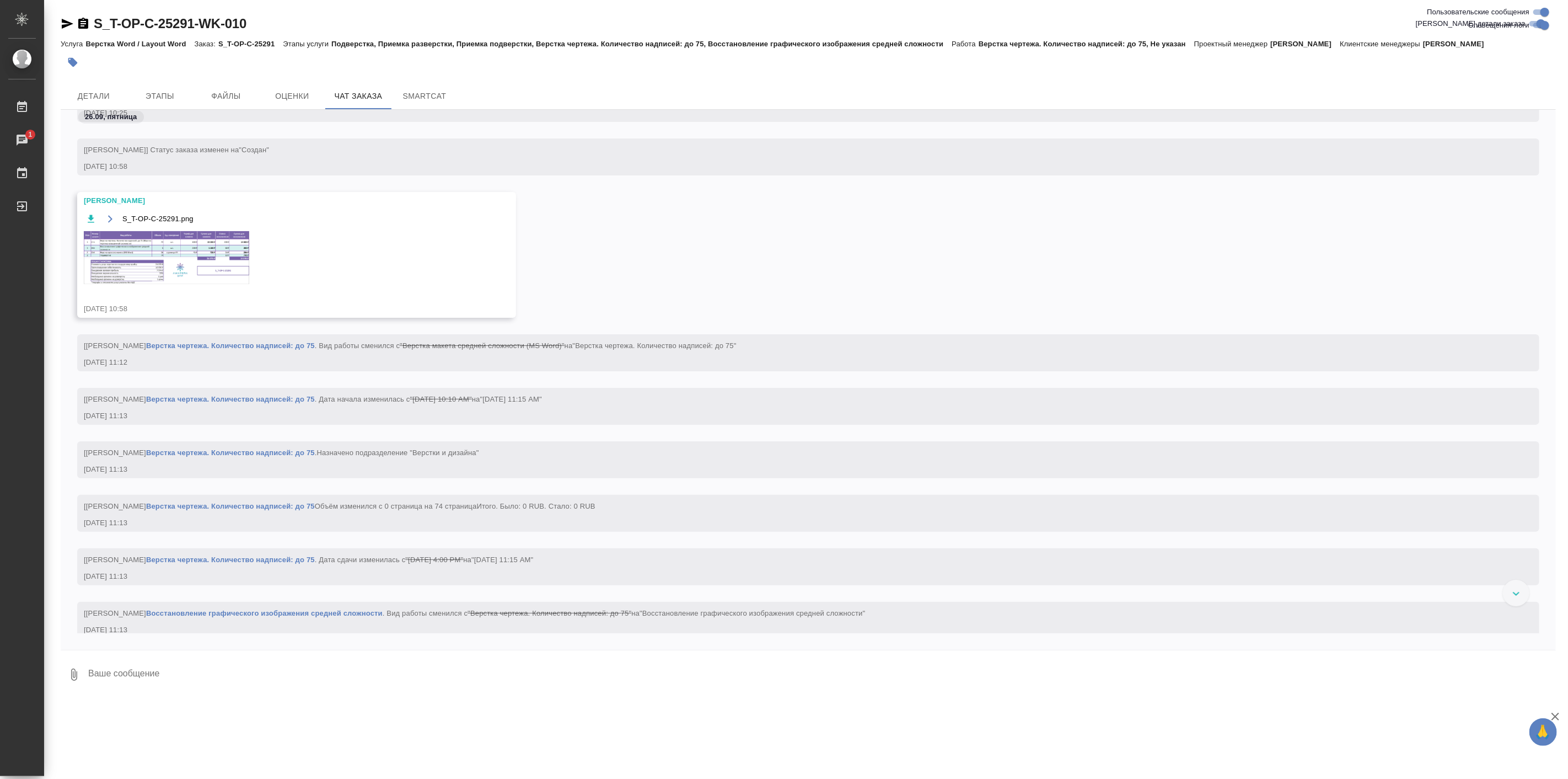
scroll to position [1118, 0]
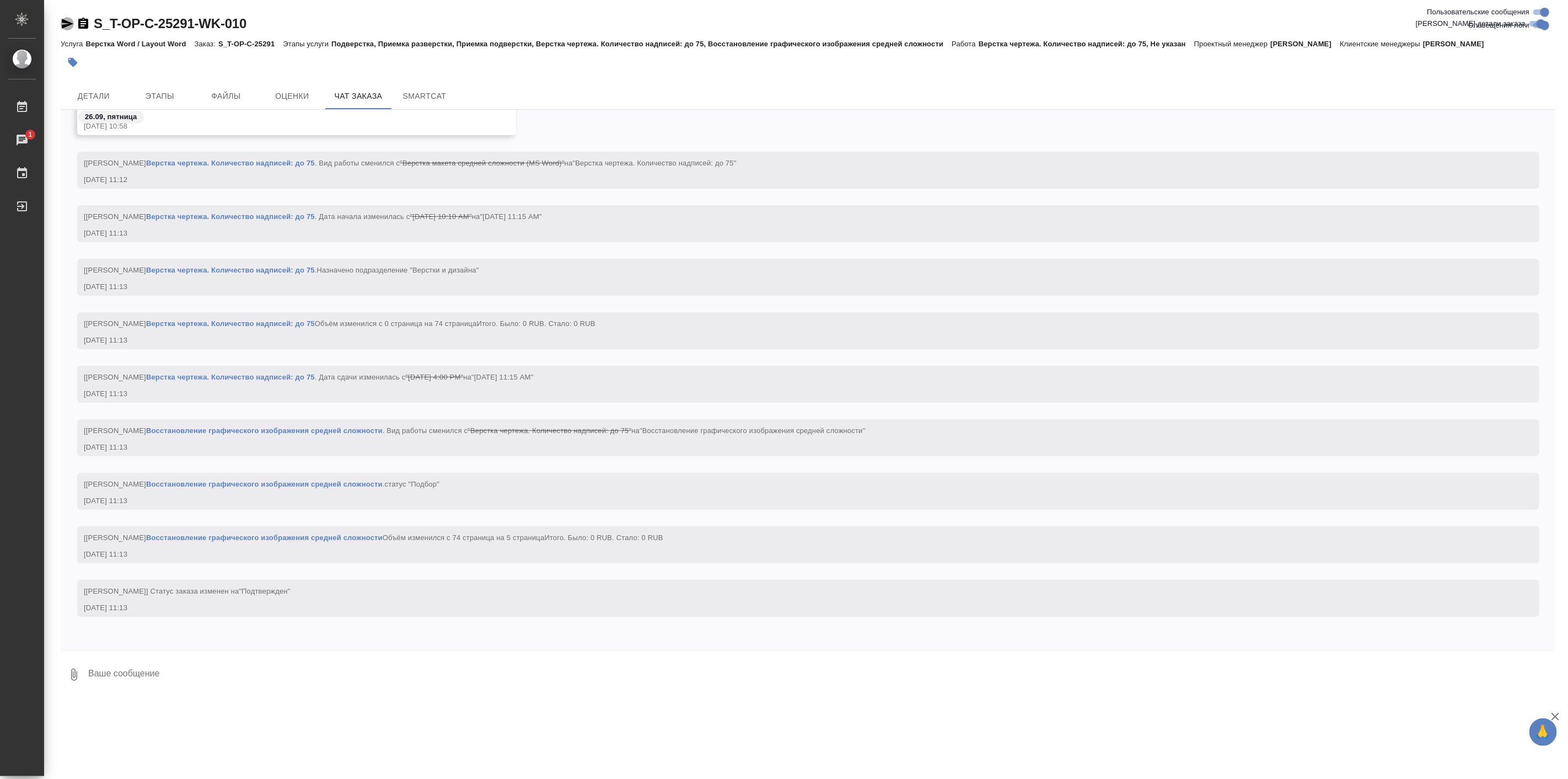
click at [62, 22] on icon "button" at bounding box center [67, 24] width 13 height 13
click at [348, 64] on div at bounding box center [559, 62] width 997 height 24
click at [65, 17] on icon "button" at bounding box center [67, 24] width 13 height 13
click at [106, 94] on span "Детали" at bounding box center [93, 96] width 53 height 14
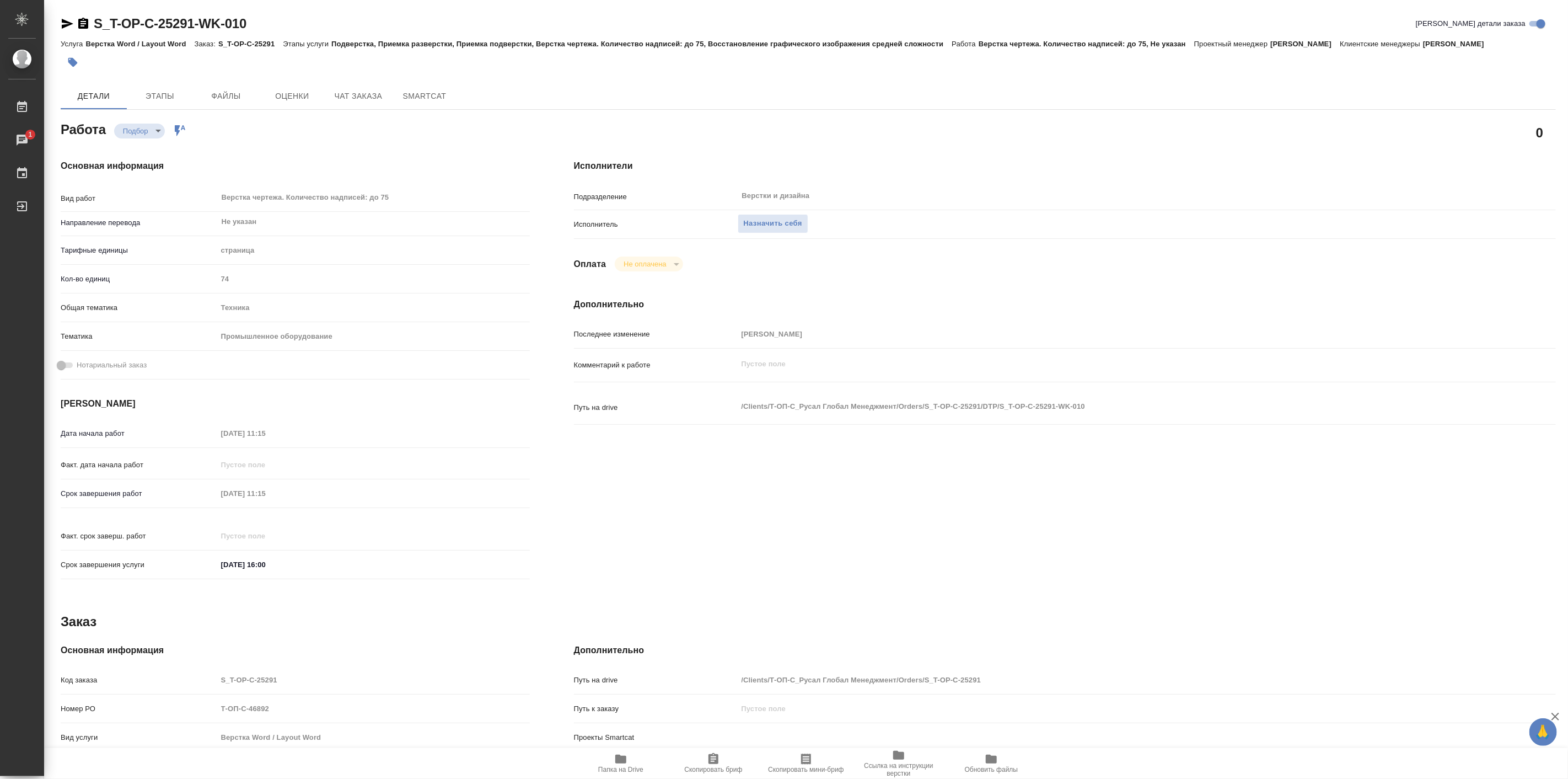
type textarea "x"
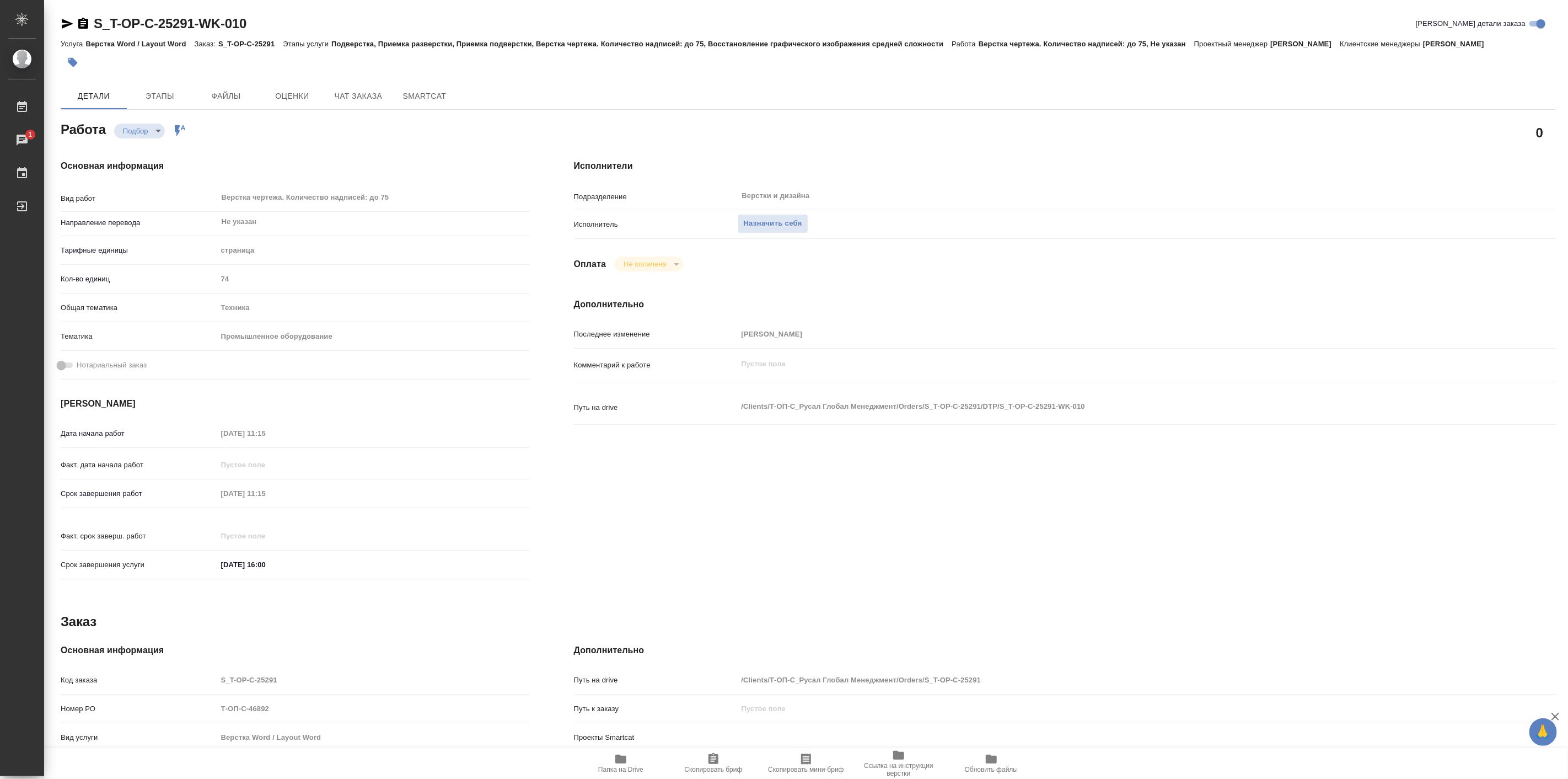
type textarea "x"
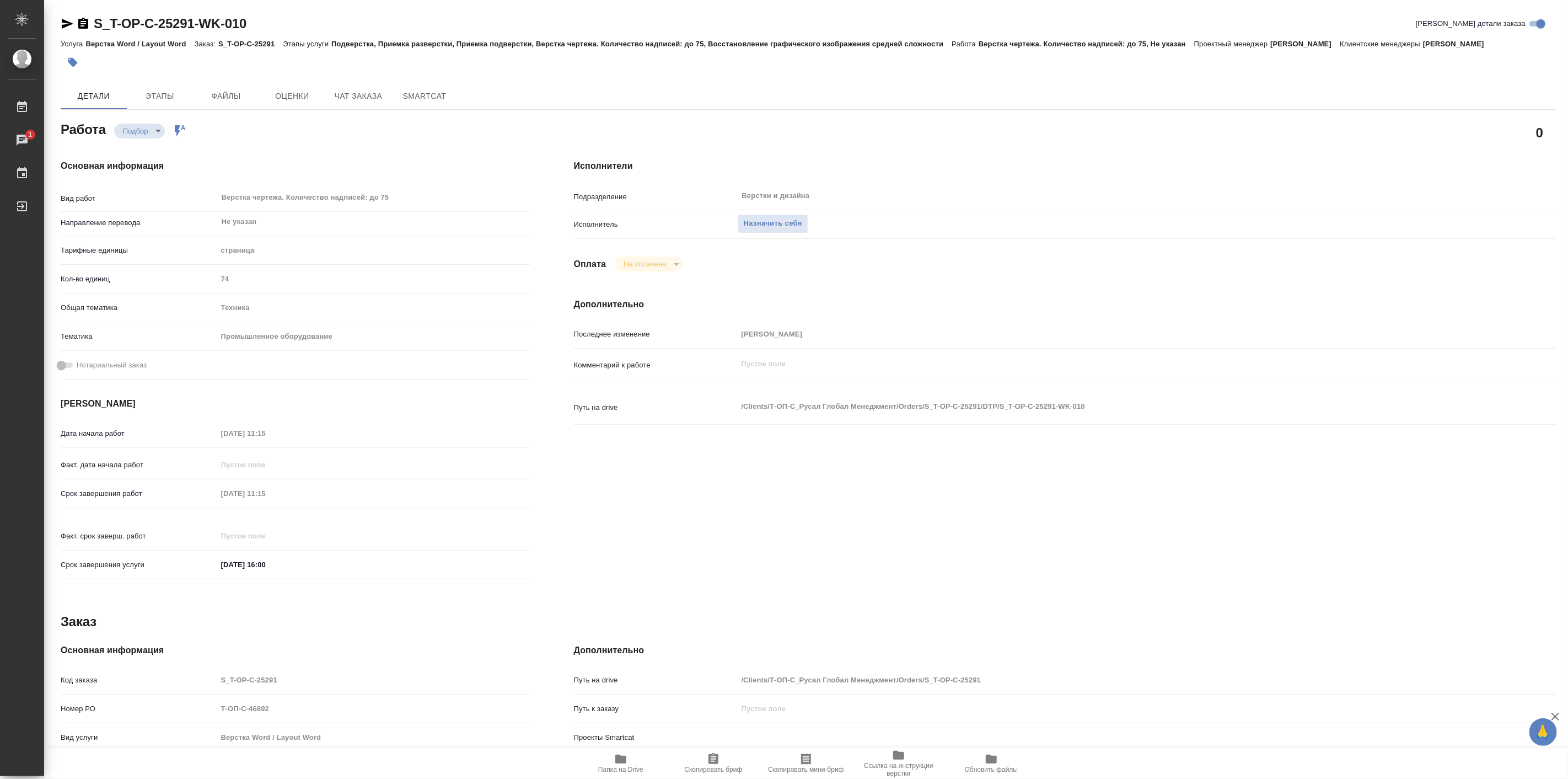
type textarea "x"
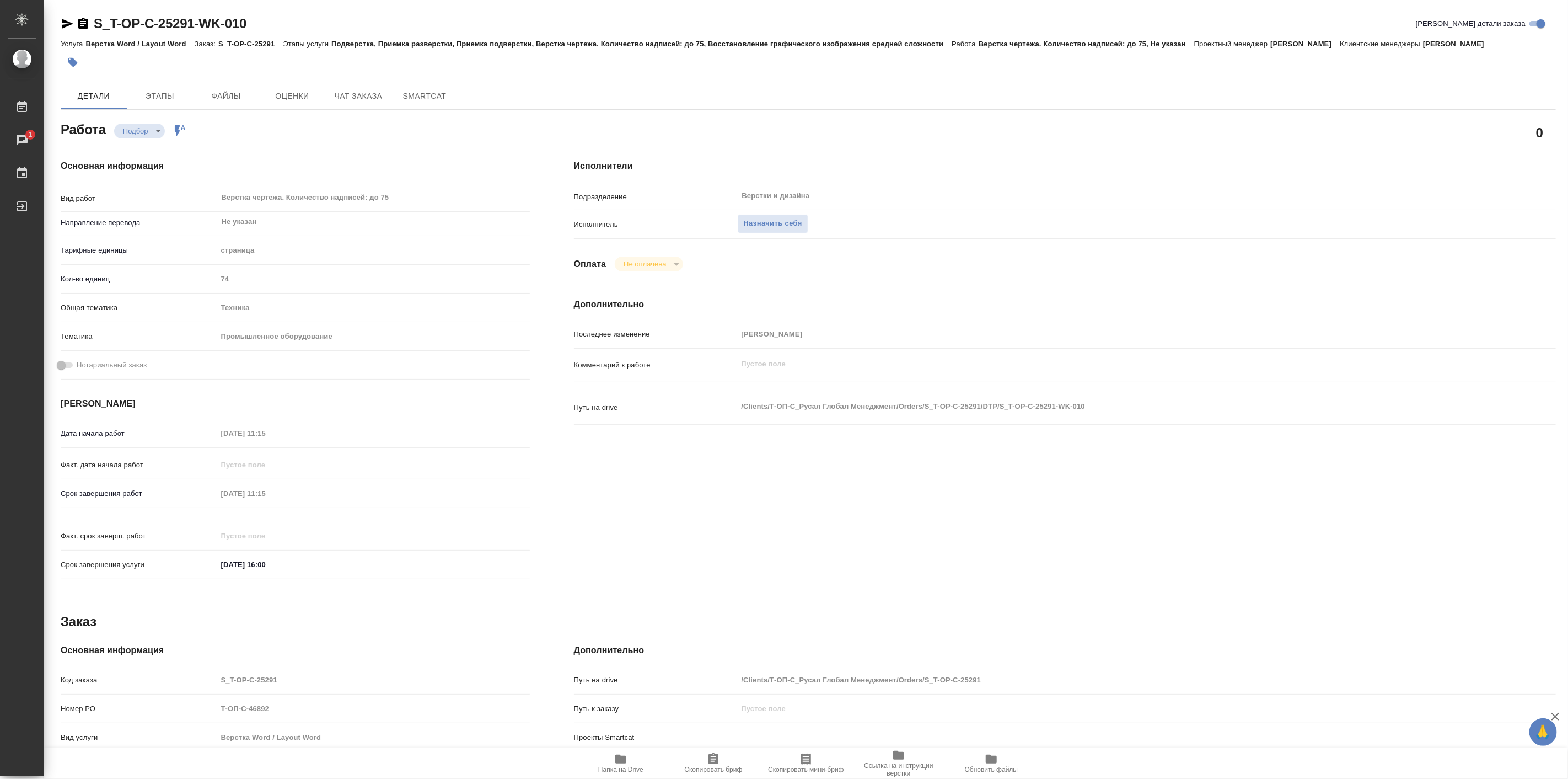
type textarea "x"
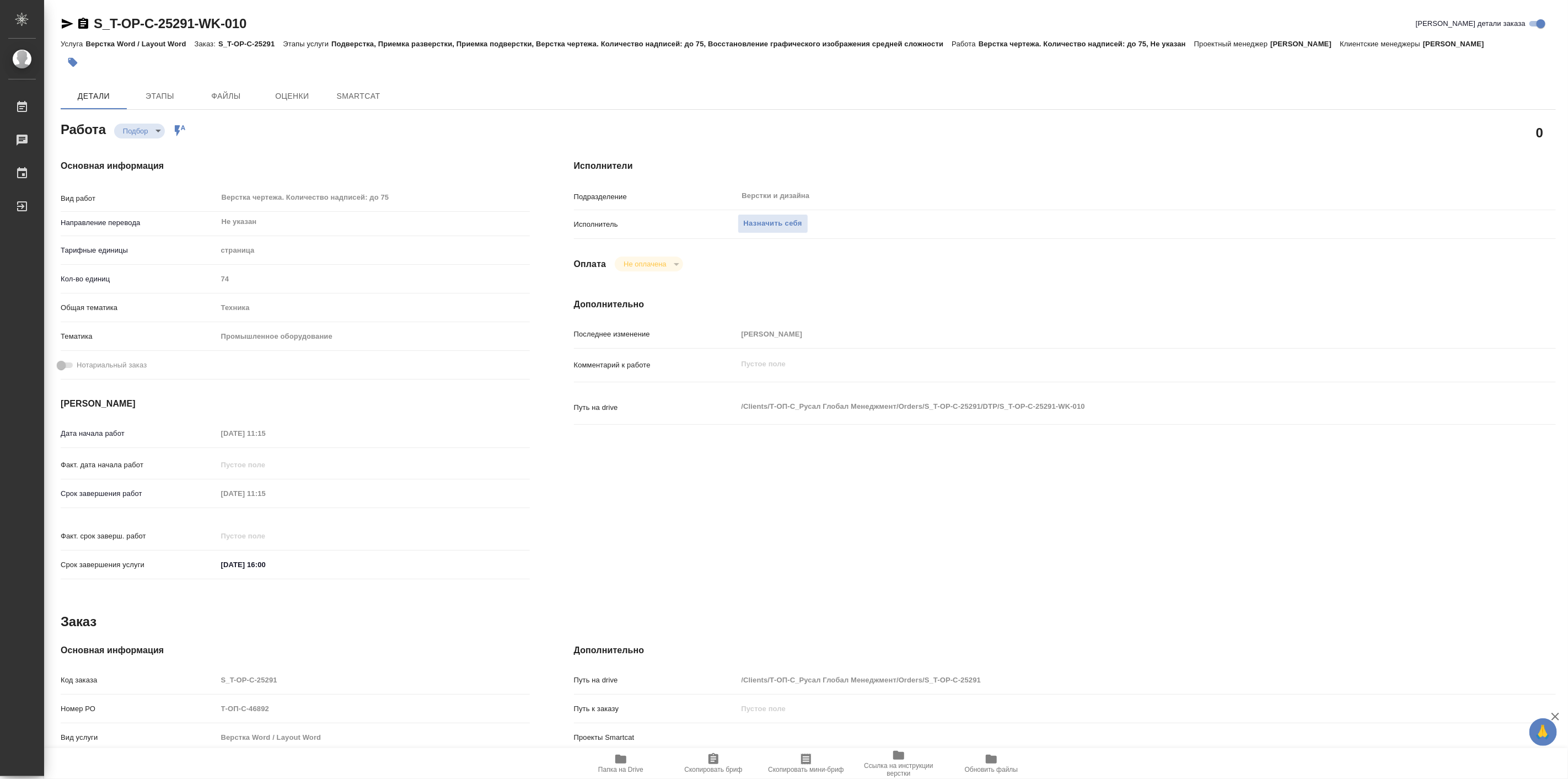
type textarea "x"
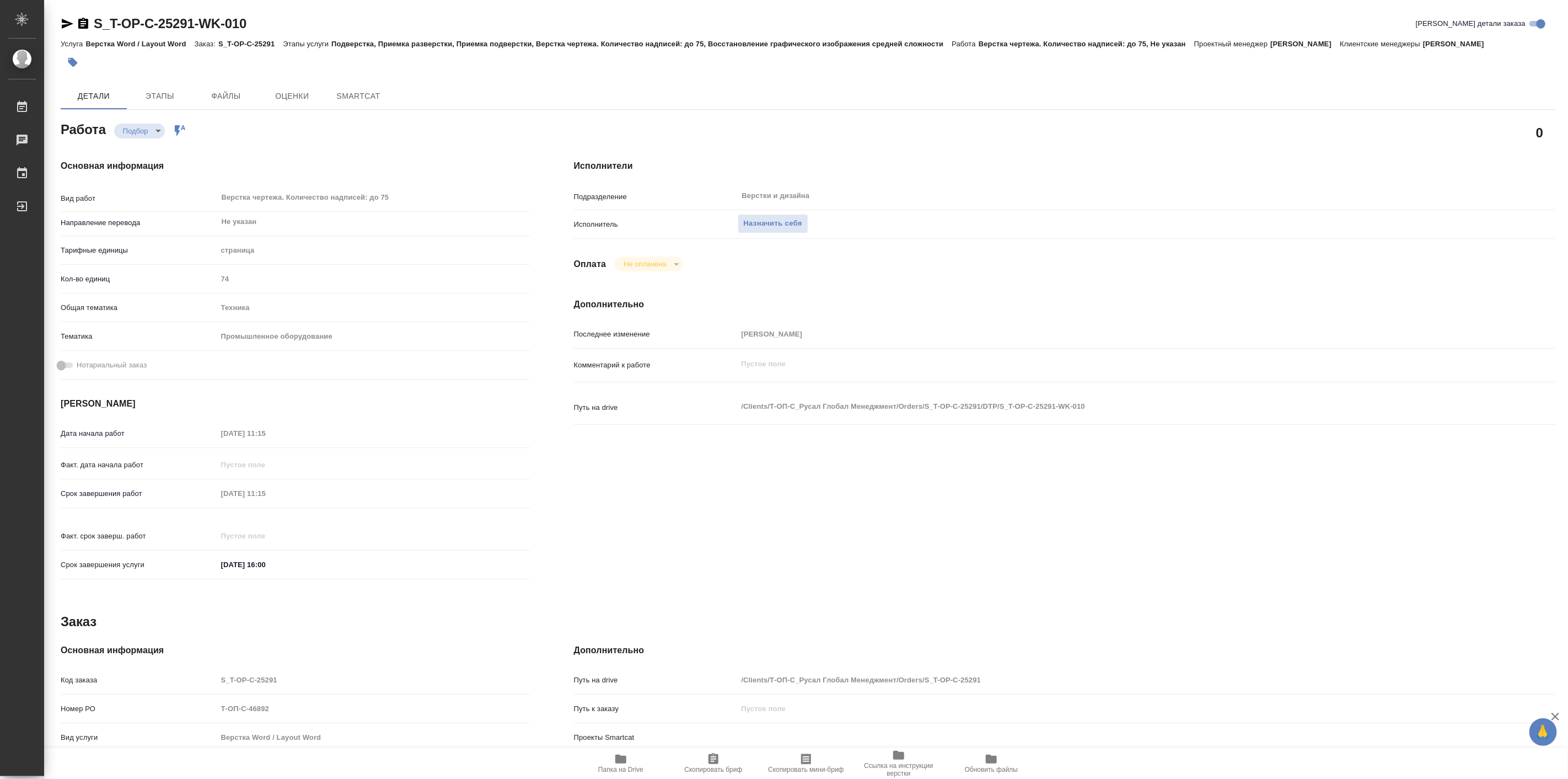
type textarea "x"
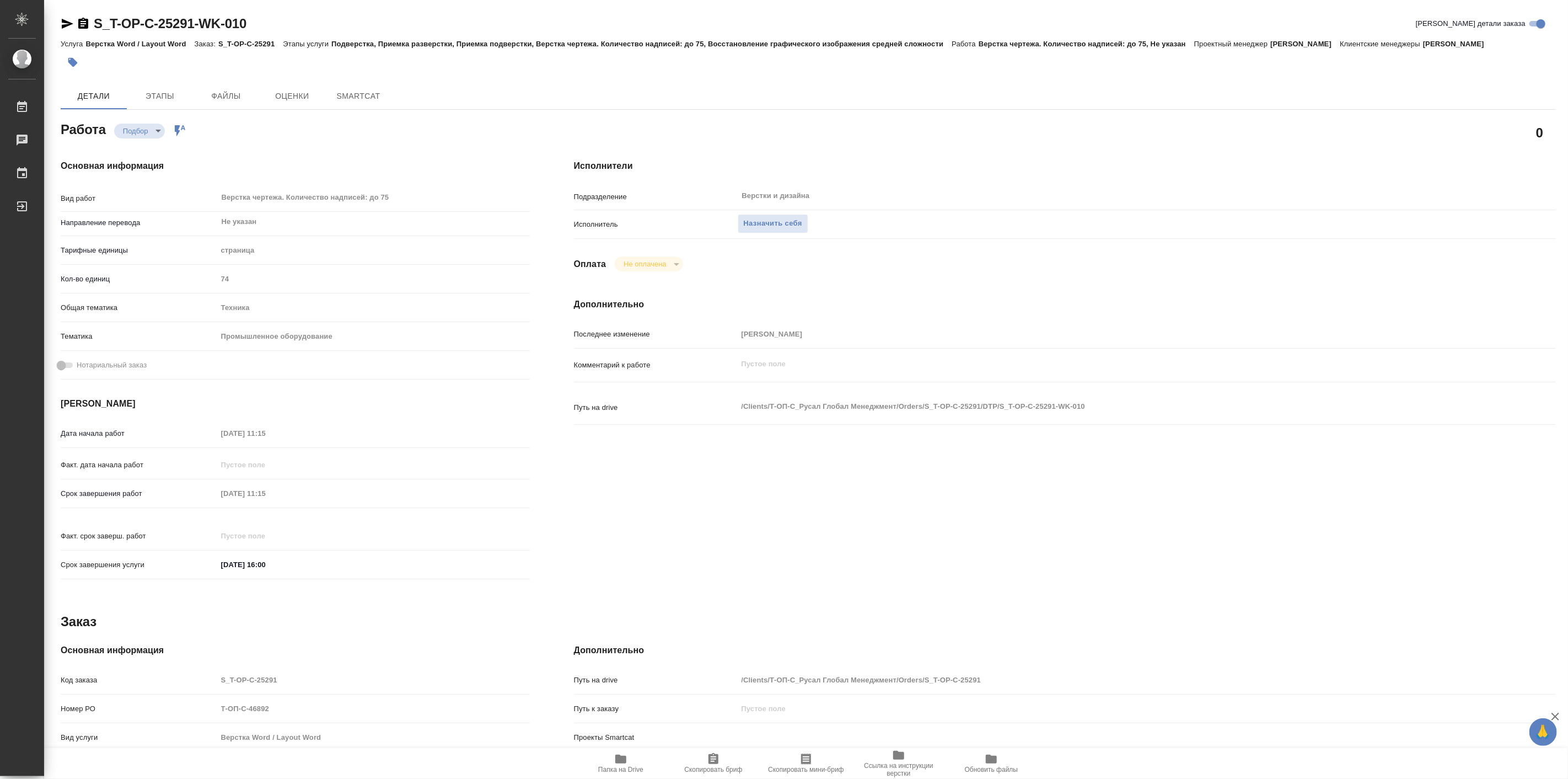
type textarea "x"
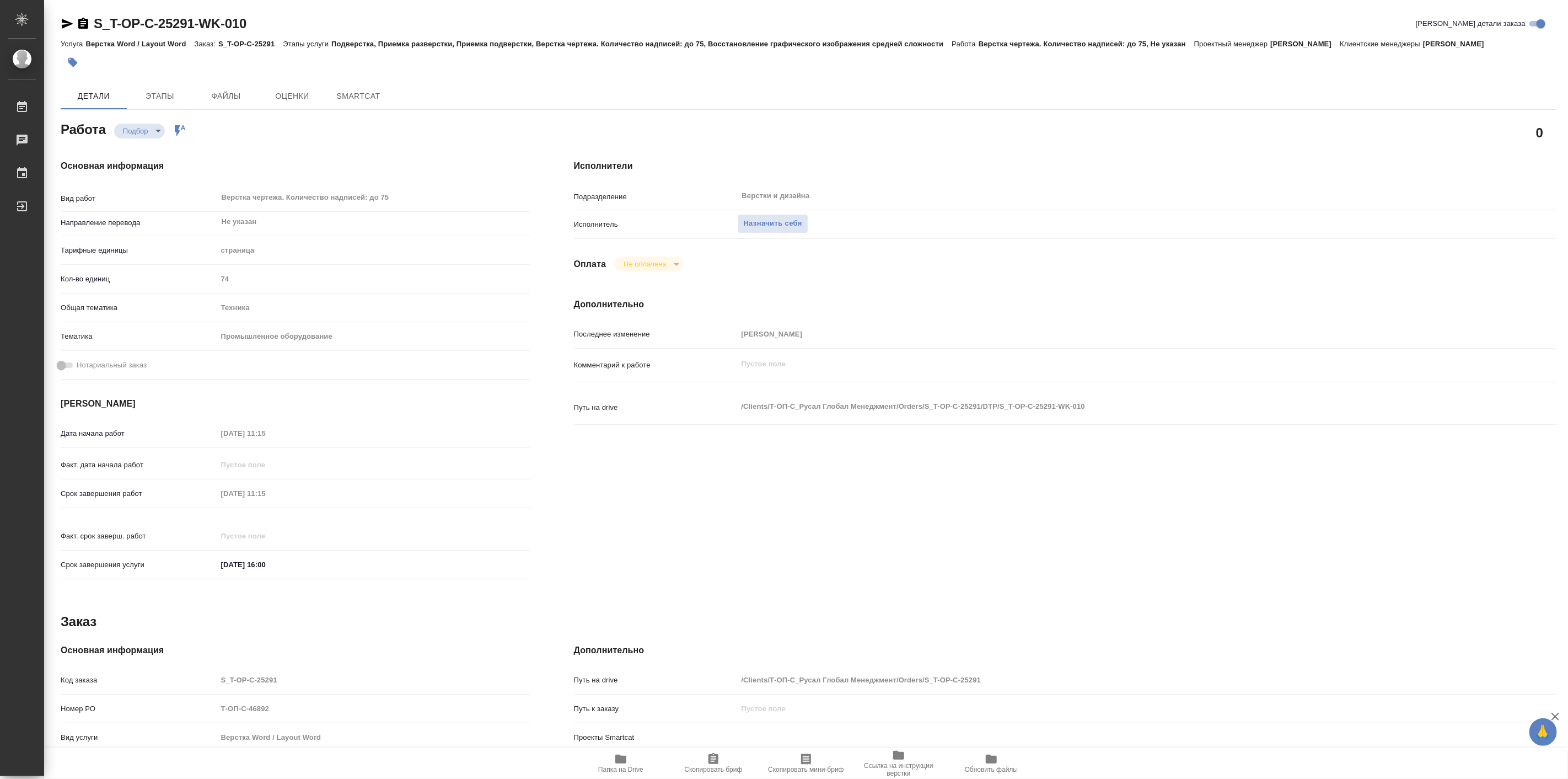
type textarea "x"
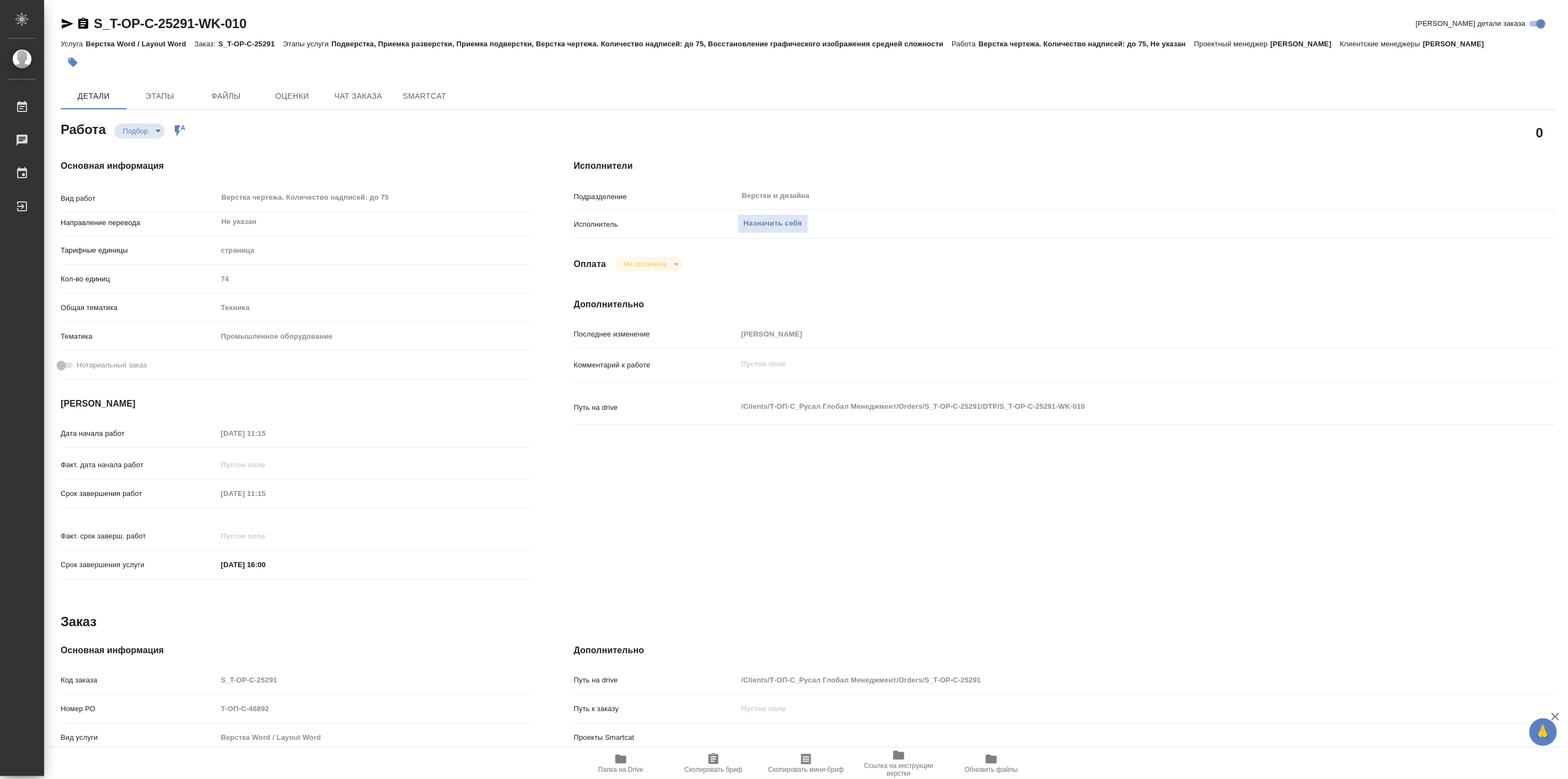
type textarea "x"
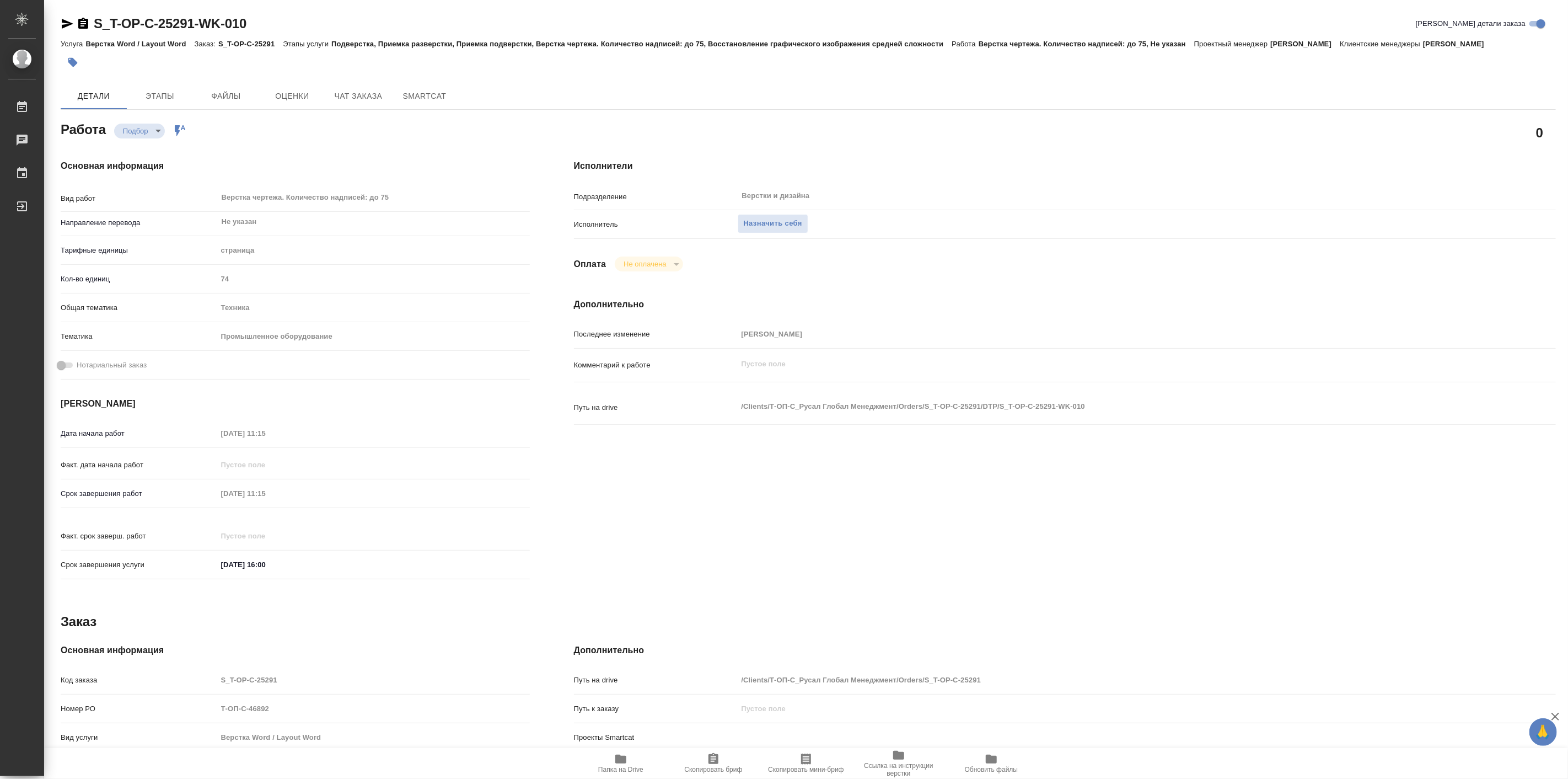
type textarea "x"
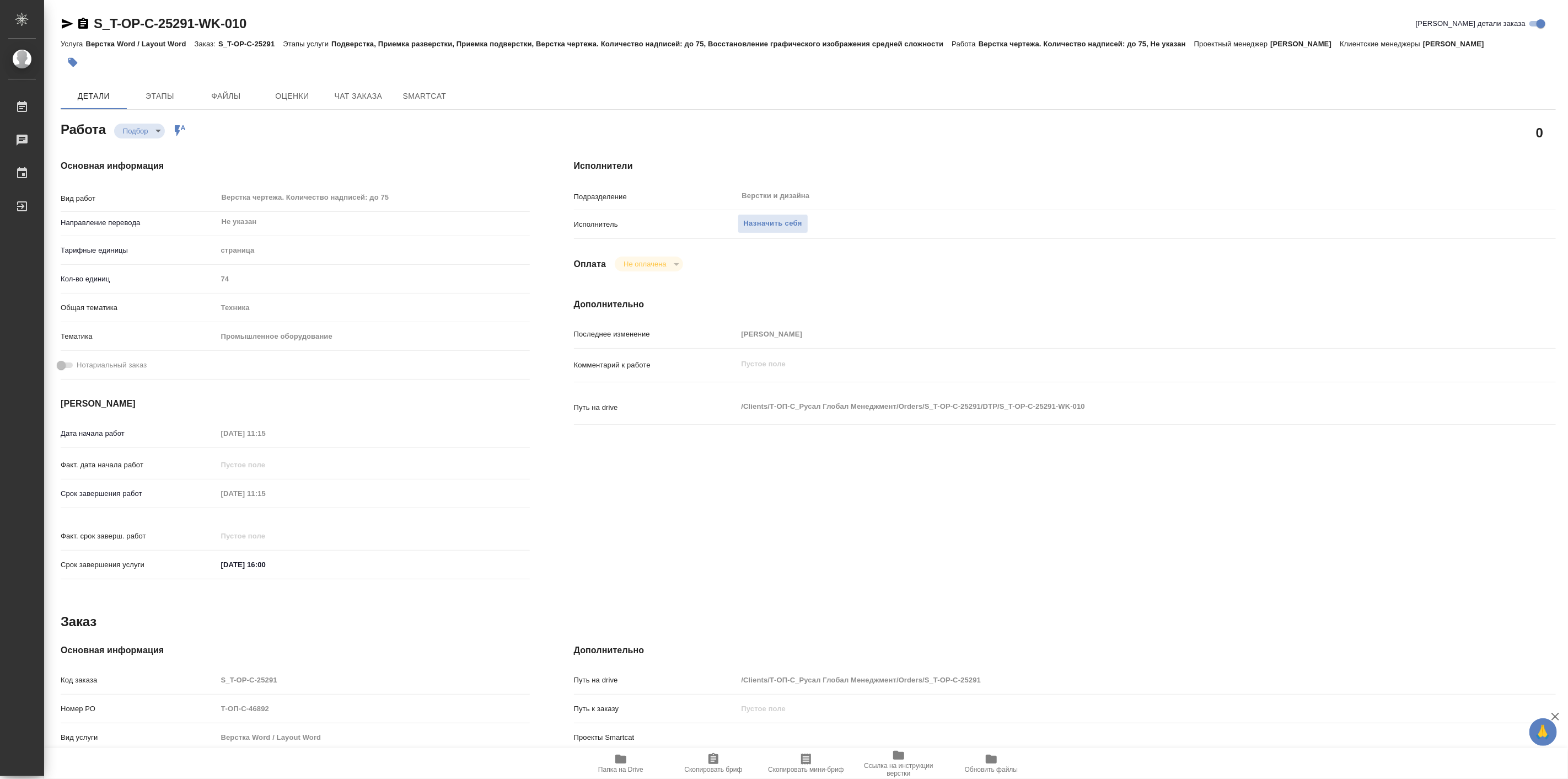
type textarea "x"
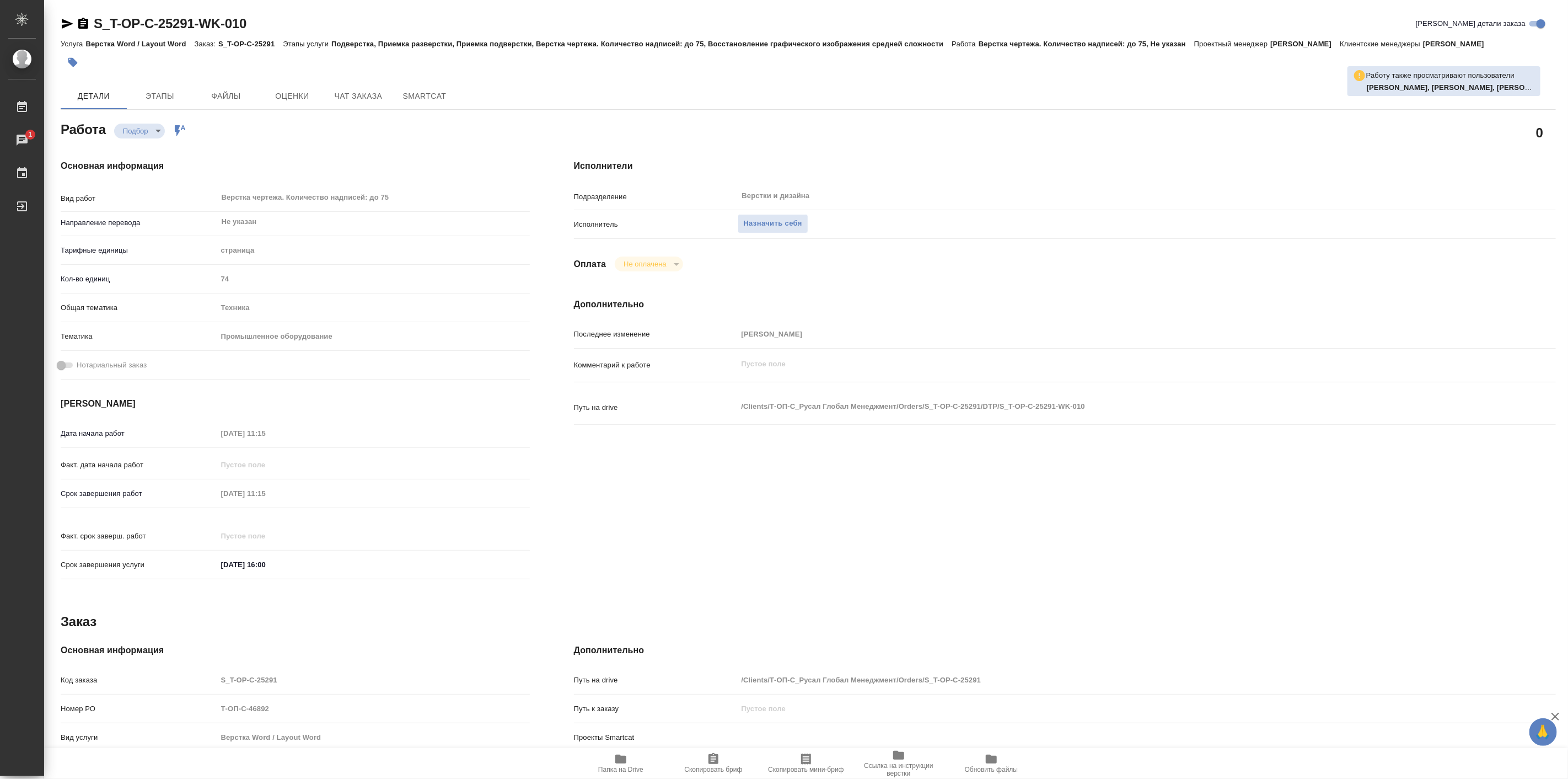
click at [392, 143] on div "Основная информация Вид работ Верстка чертежа. Количество надписей: до 75 x ​ Н…" at bounding box center [295, 373] width 513 height 471
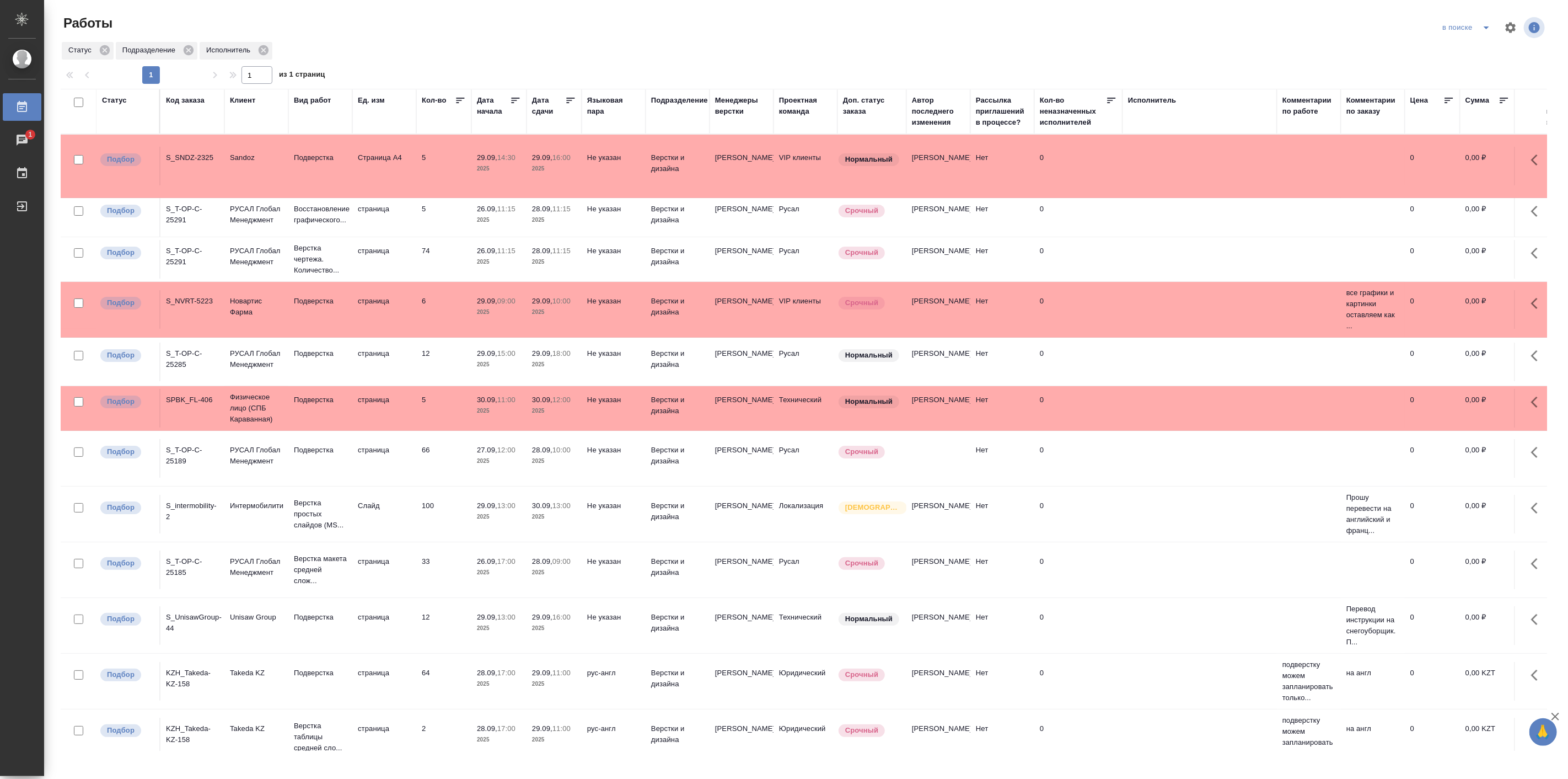
drag, startPoint x: 334, startPoint y: 487, endPoint x: 203, endPoint y: 328, distance: 206.0
click at [203, 307] on div "S_NVRT-5223" at bounding box center [192, 301] width 53 height 11
